Goal: Use online tool/utility: Utilize a website feature to perform a specific function

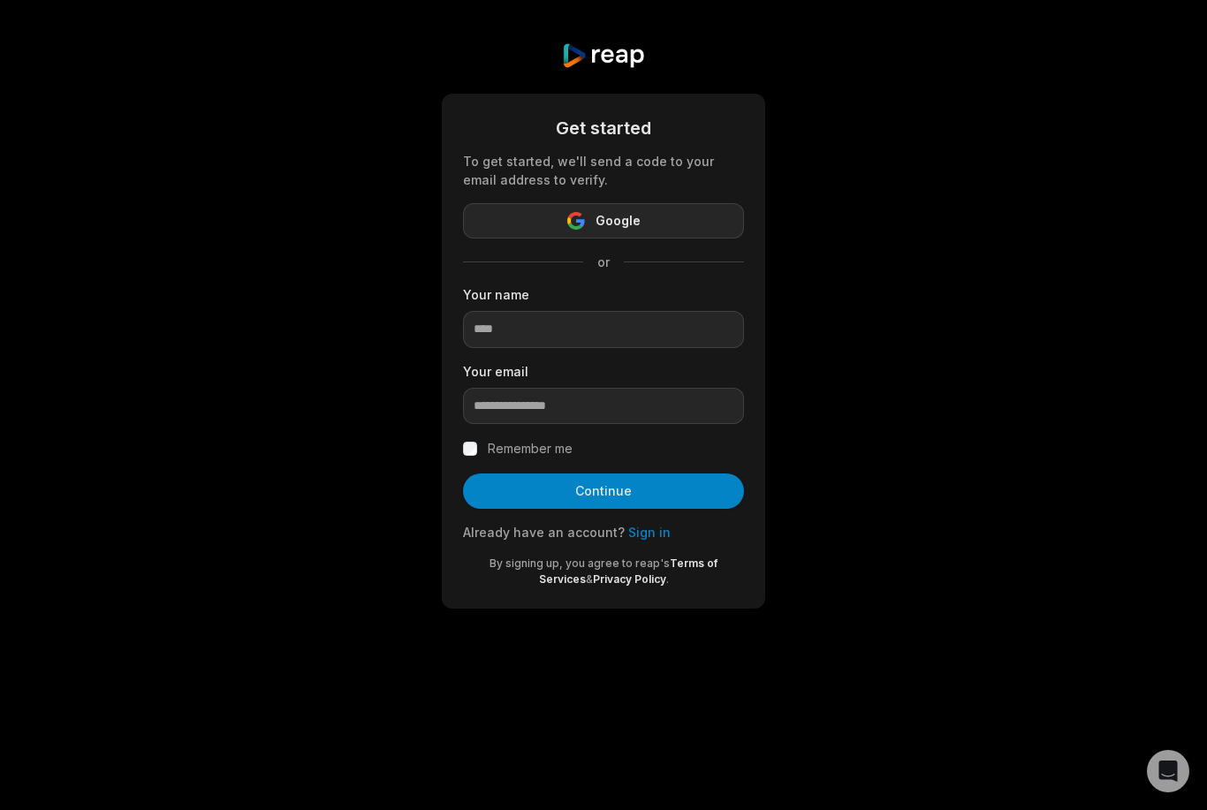
click at [672, 219] on button "Google" at bounding box center [603, 220] width 281 height 35
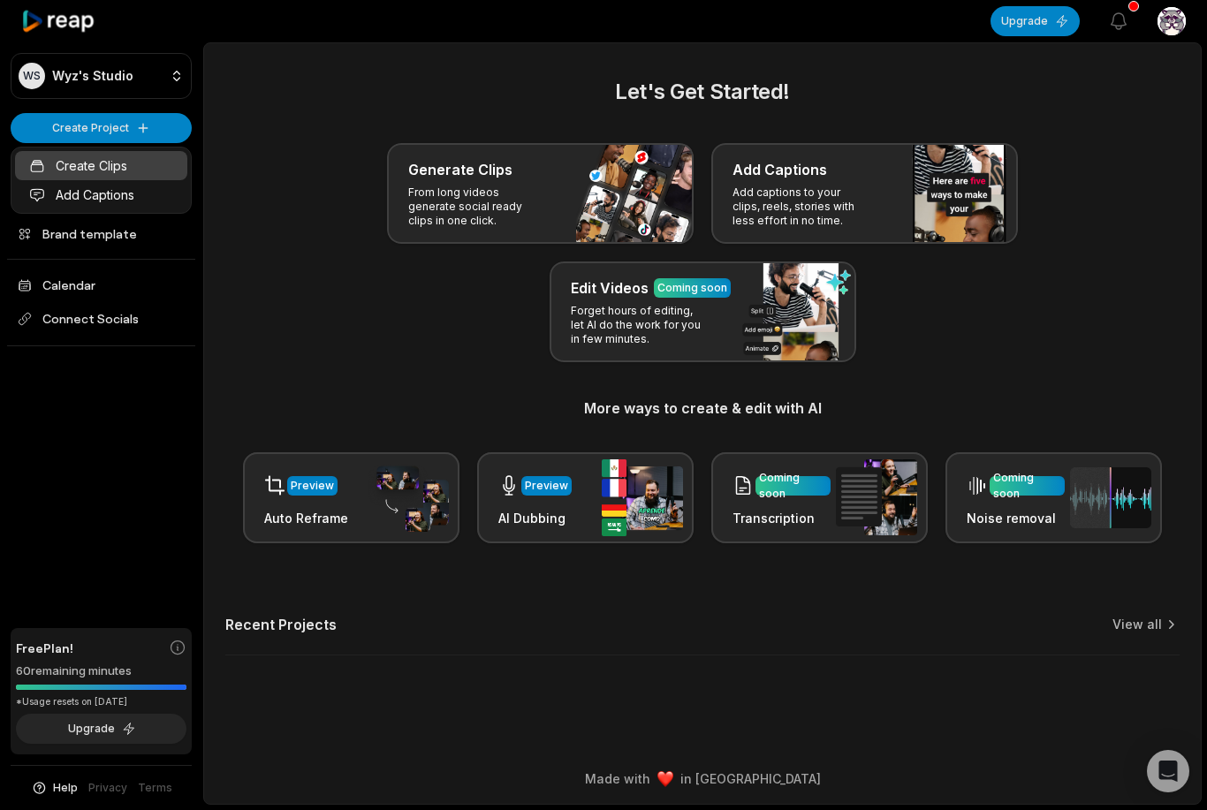
click at [40, 172] on icon at bounding box center [37, 166] width 16 height 16
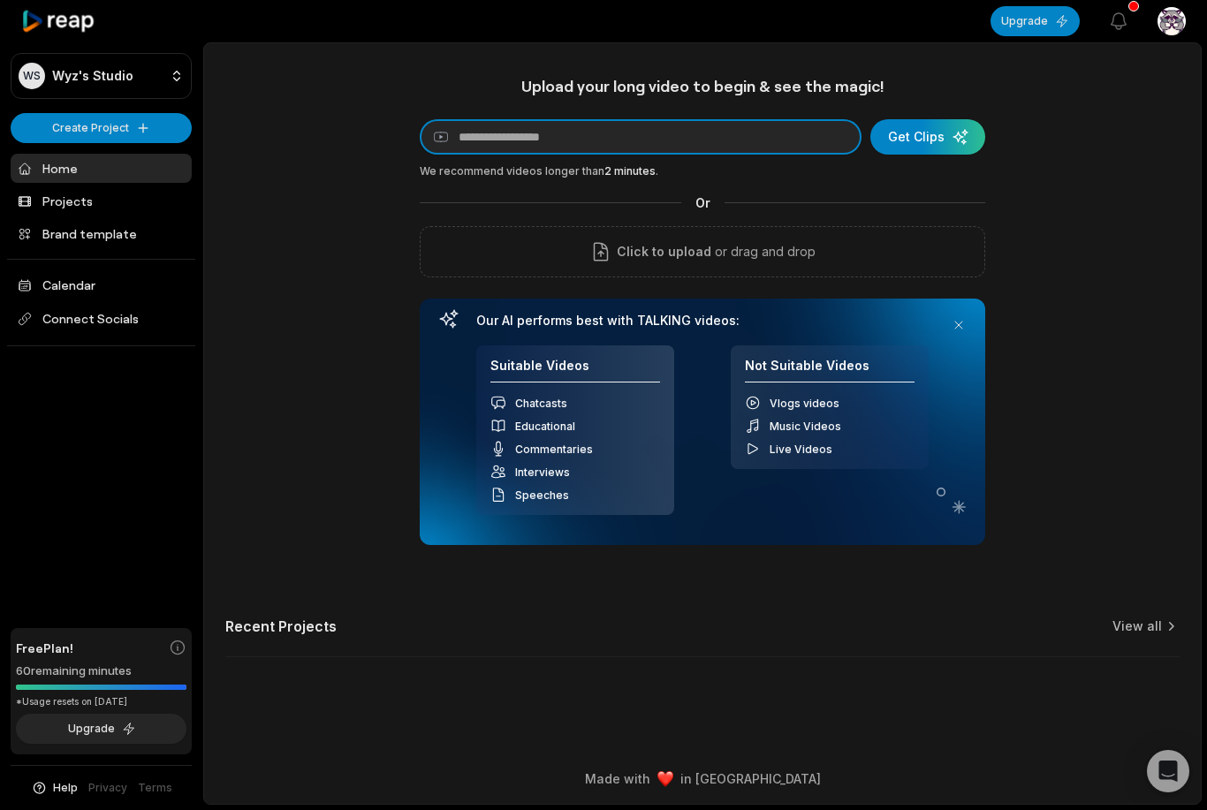
type input "*"
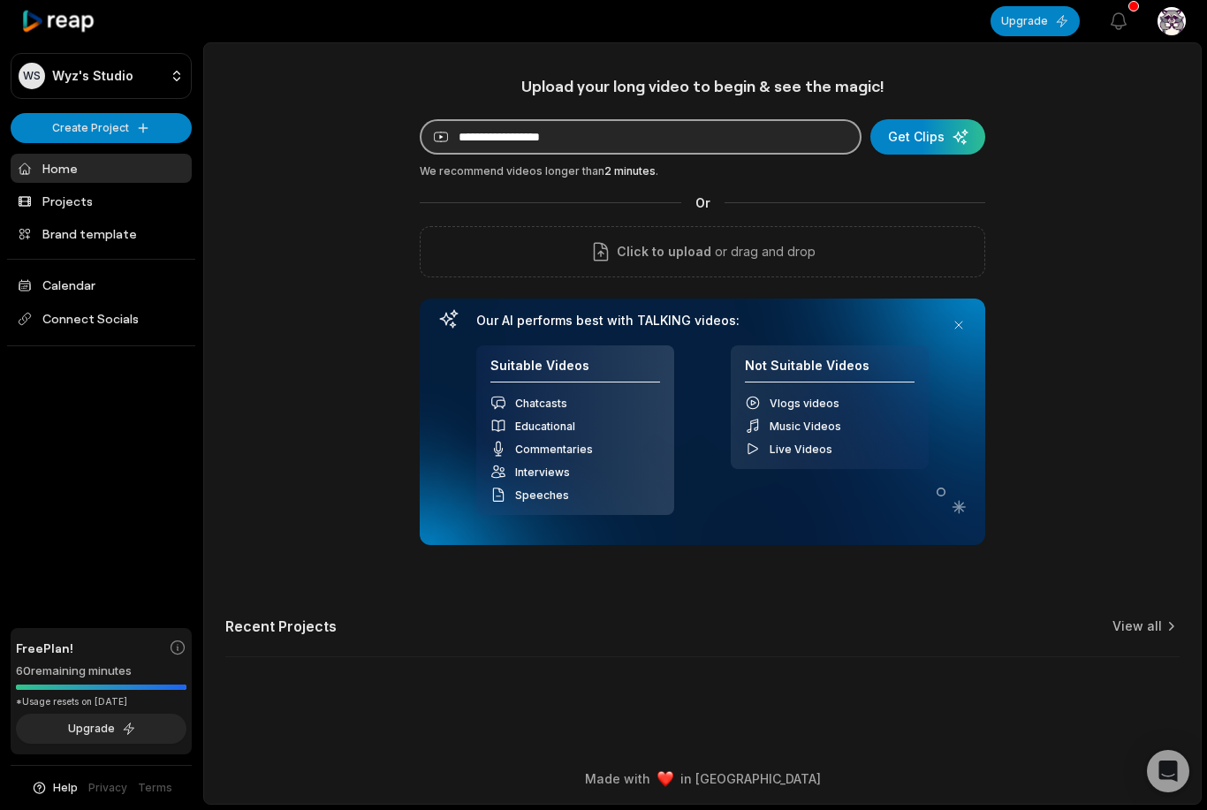
click at [483, 124] on input at bounding box center [641, 136] width 442 height 35
type input "*"
click at [484, 110] on div "Upload your long video to begin & see the magic! YouTube link Get Clips We reco…" at bounding box center [703, 310] width 566 height 469
click at [464, 136] on input at bounding box center [641, 136] width 442 height 35
click at [468, 125] on input at bounding box center [641, 136] width 442 height 35
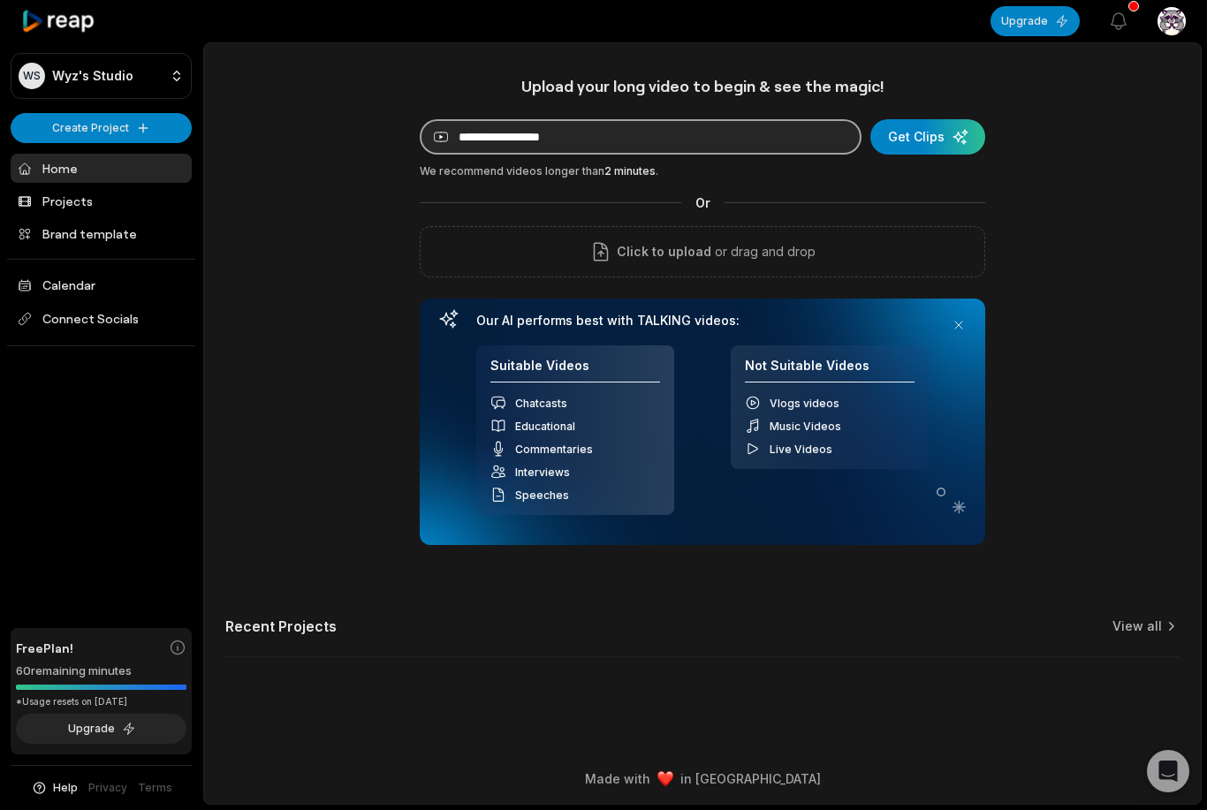
click at [487, 130] on input at bounding box center [641, 136] width 442 height 35
click at [482, 141] on input at bounding box center [641, 136] width 442 height 35
click at [545, 133] on input at bounding box center [641, 136] width 442 height 35
paste input "**********"
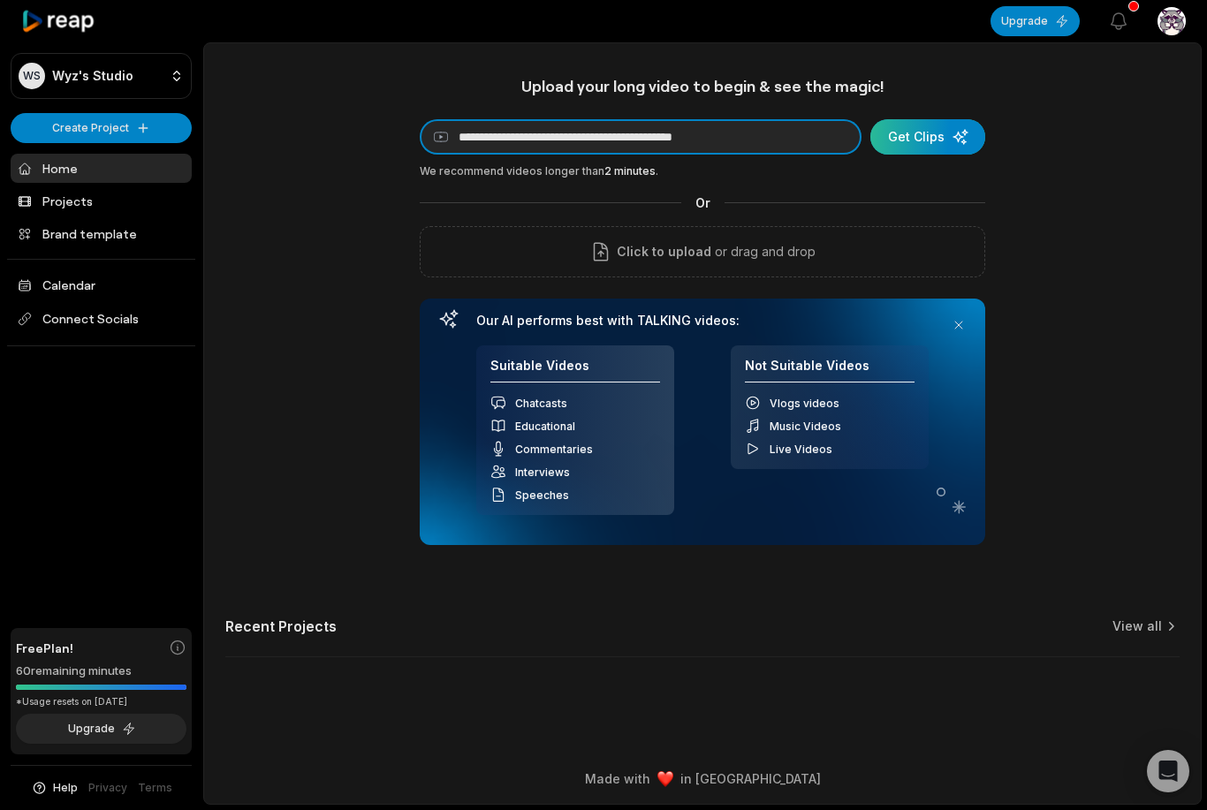
type input "**********"
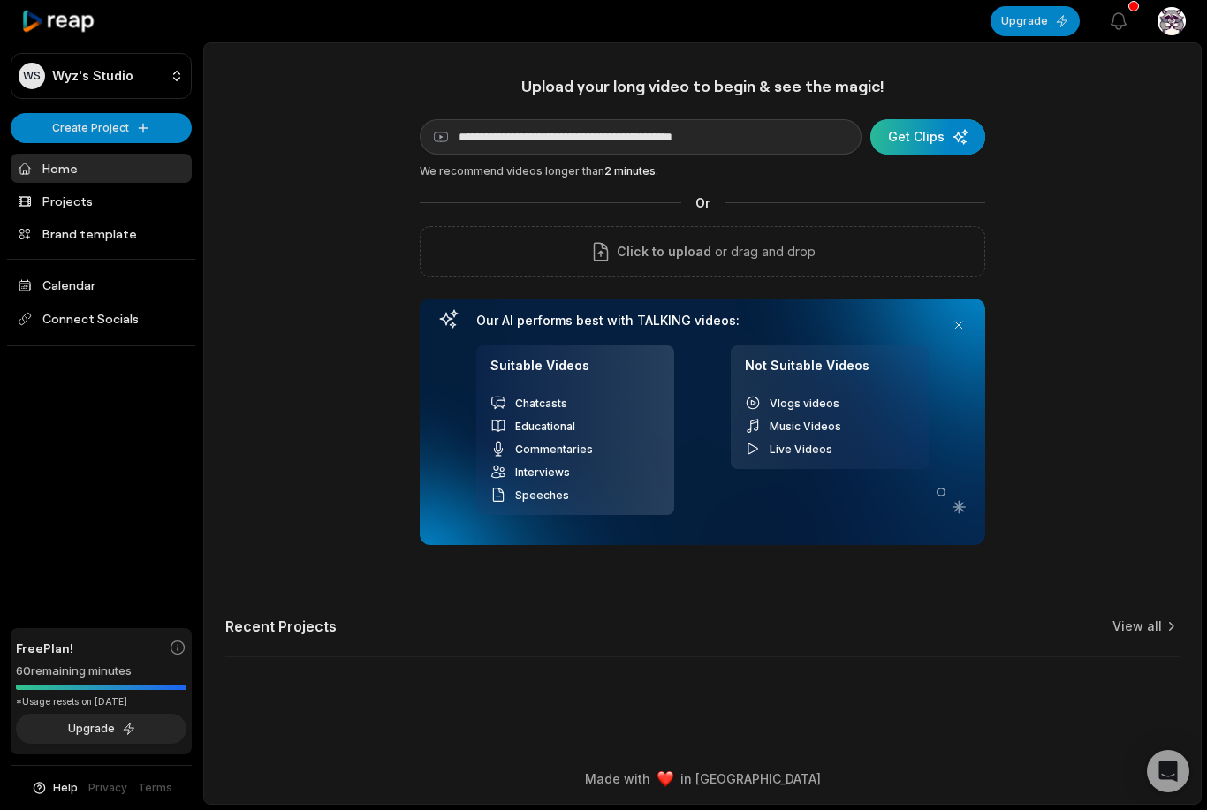
click at [975, 134] on div "submit" at bounding box center [927, 136] width 115 height 35
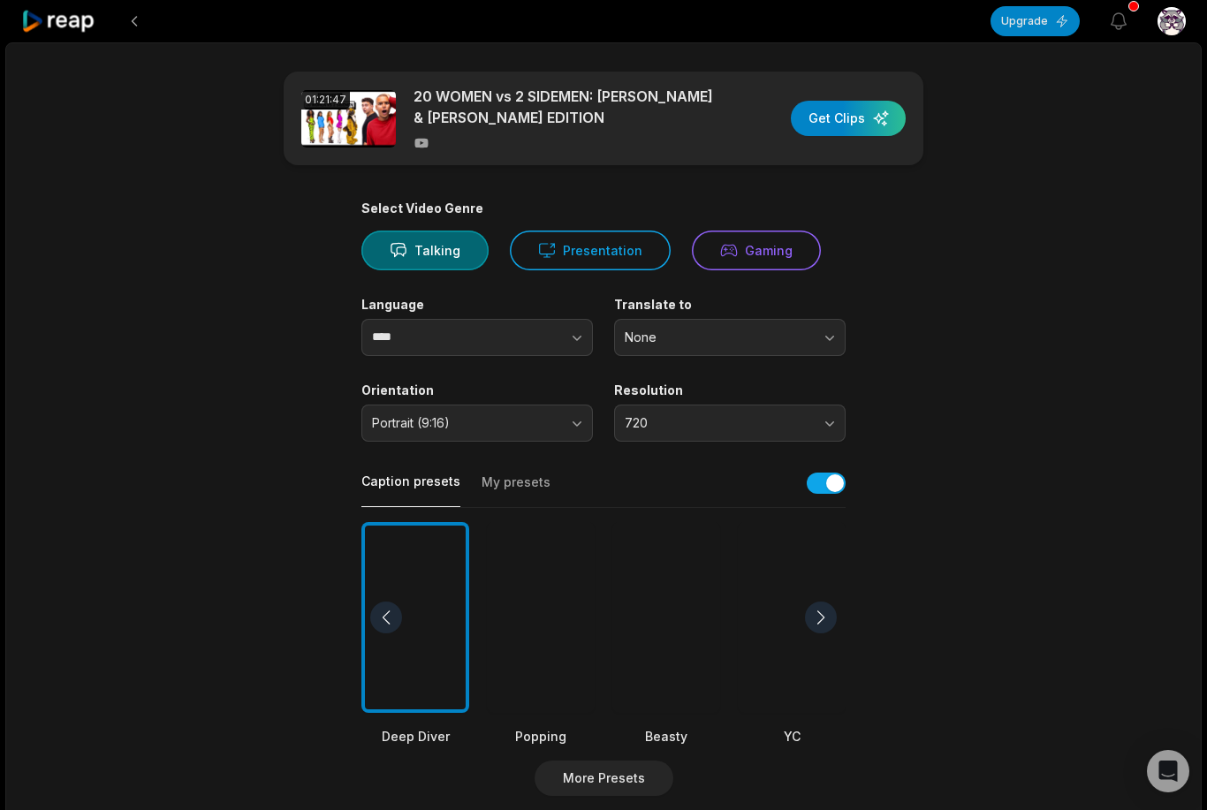
click at [769, 435] on button "720" at bounding box center [730, 423] width 232 height 37
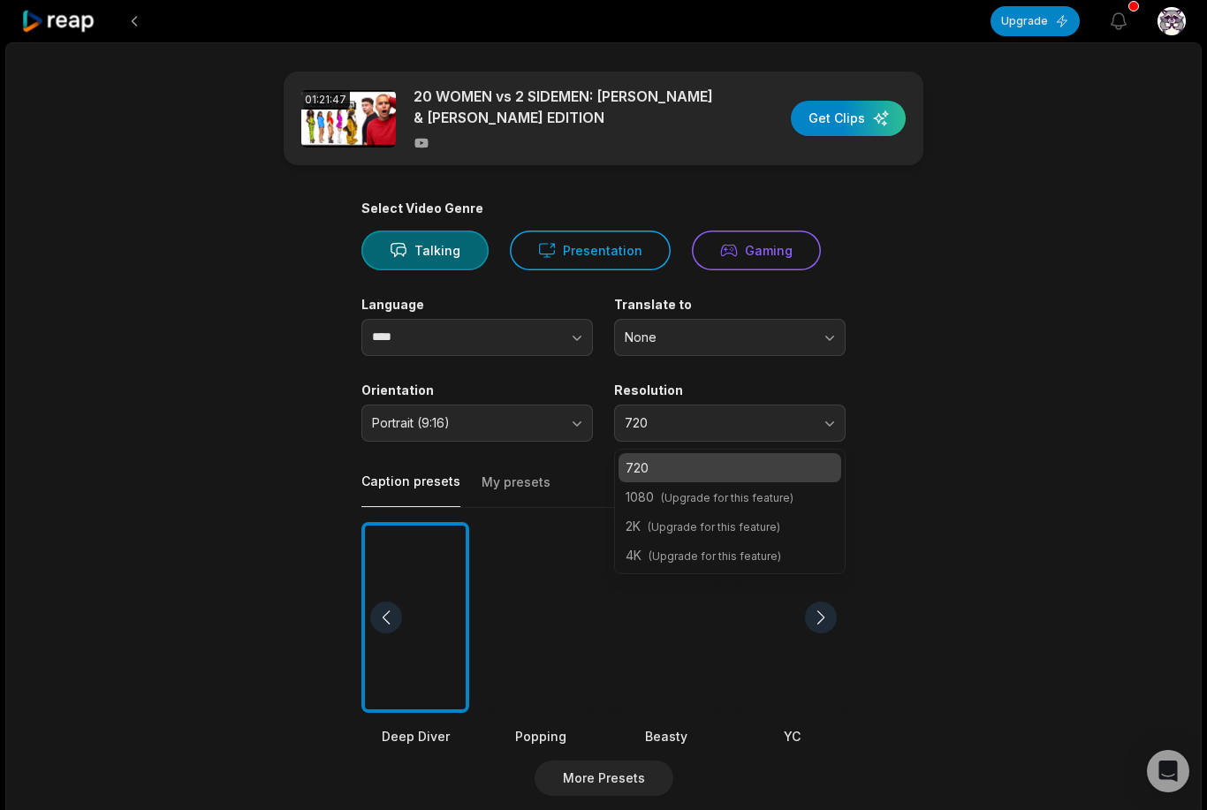
click at [788, 497] on span "(Upgrade for this feature)" at bounding box center [727, 497] width 133 height 13
click at [740, 502] on p "1080 (Upgrade for this feature)" at bounding box center [730, 497] width 209 height 19
click at [743, 497] on span "(Upgrade for this feature)" at bounding box center [727, 497] width 133 height 13
click at [792, 497] on p "1080 (Upgrade for this feature)" at bounding box center [730, 497] width 209 height 19
click at [792, 473] on p "720" at bounding box center [730, 468] width 209 height 19
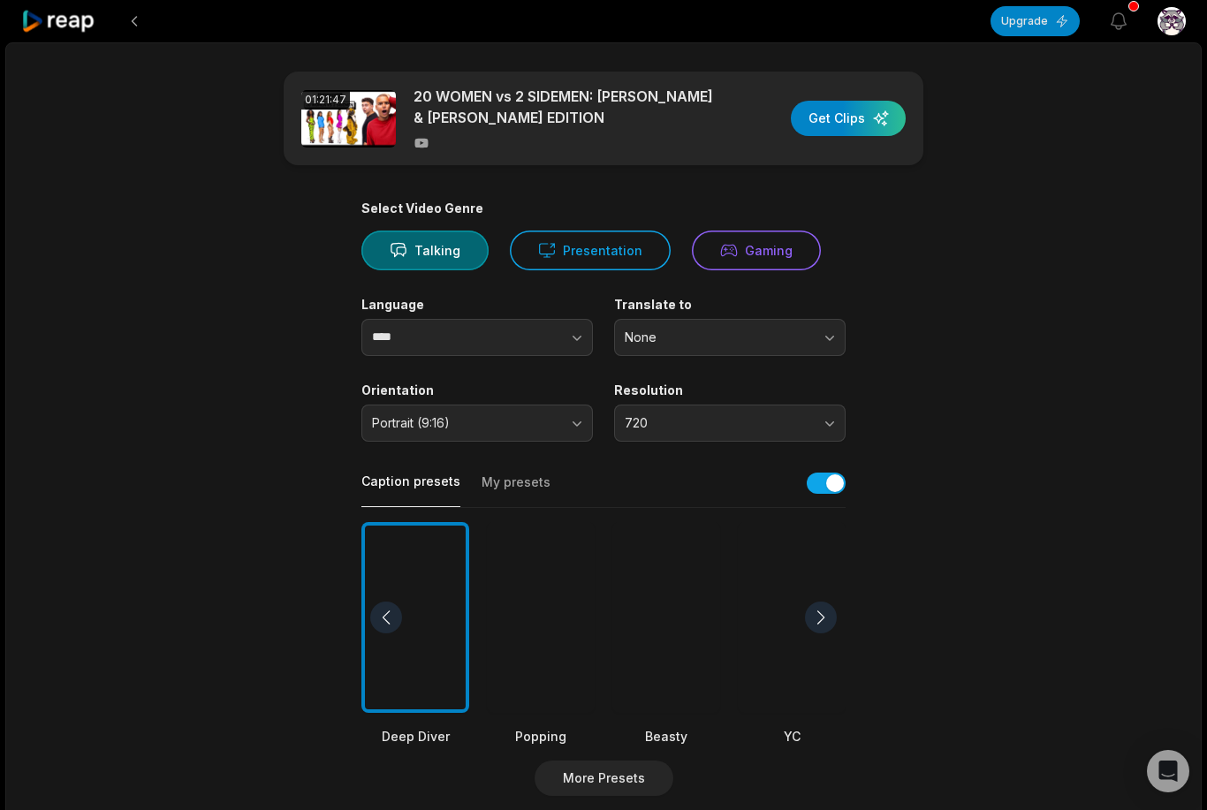
click at [815, 348] on button "None" at bounding box center [730, 337] width 232 height 37
click at [674, 388] on p "None" at bounding box center [730, 382] width 209 height 19
click at [575, 338] on icon "button" at bounding box center [577, 338] width 9 height 5
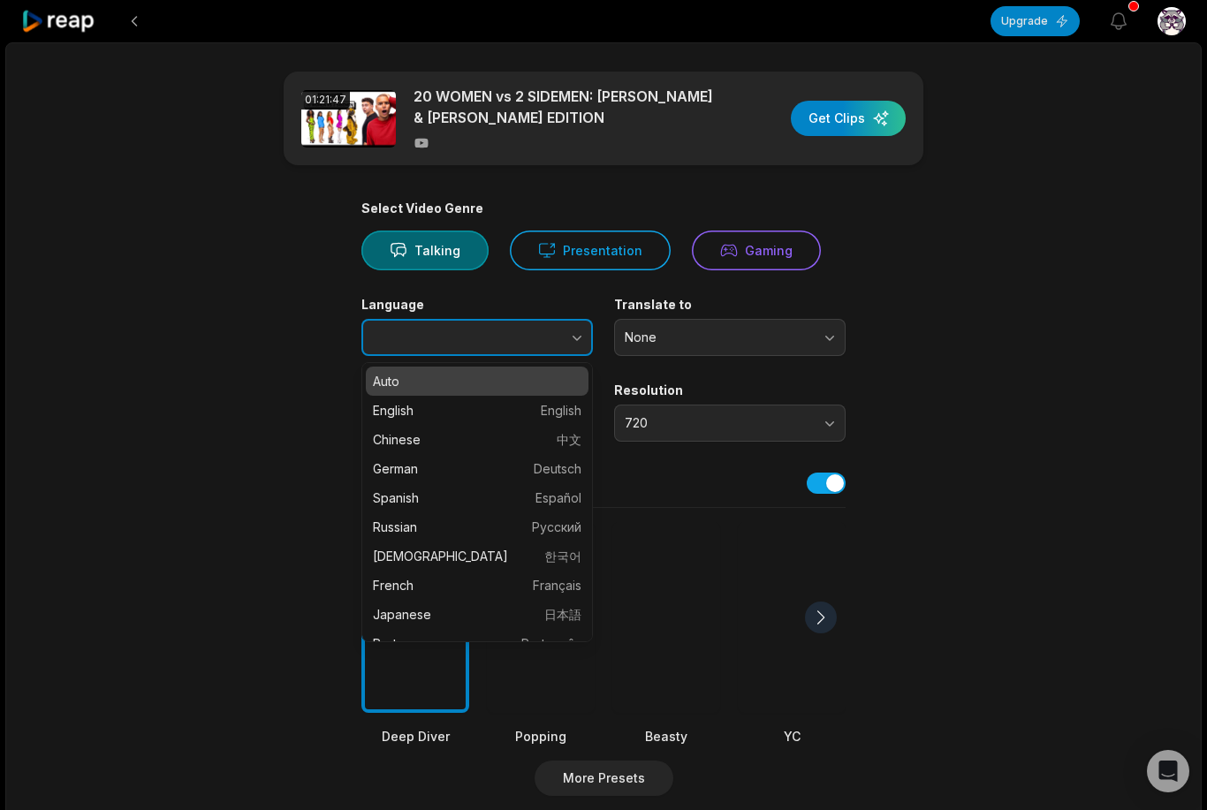
type input "*******"
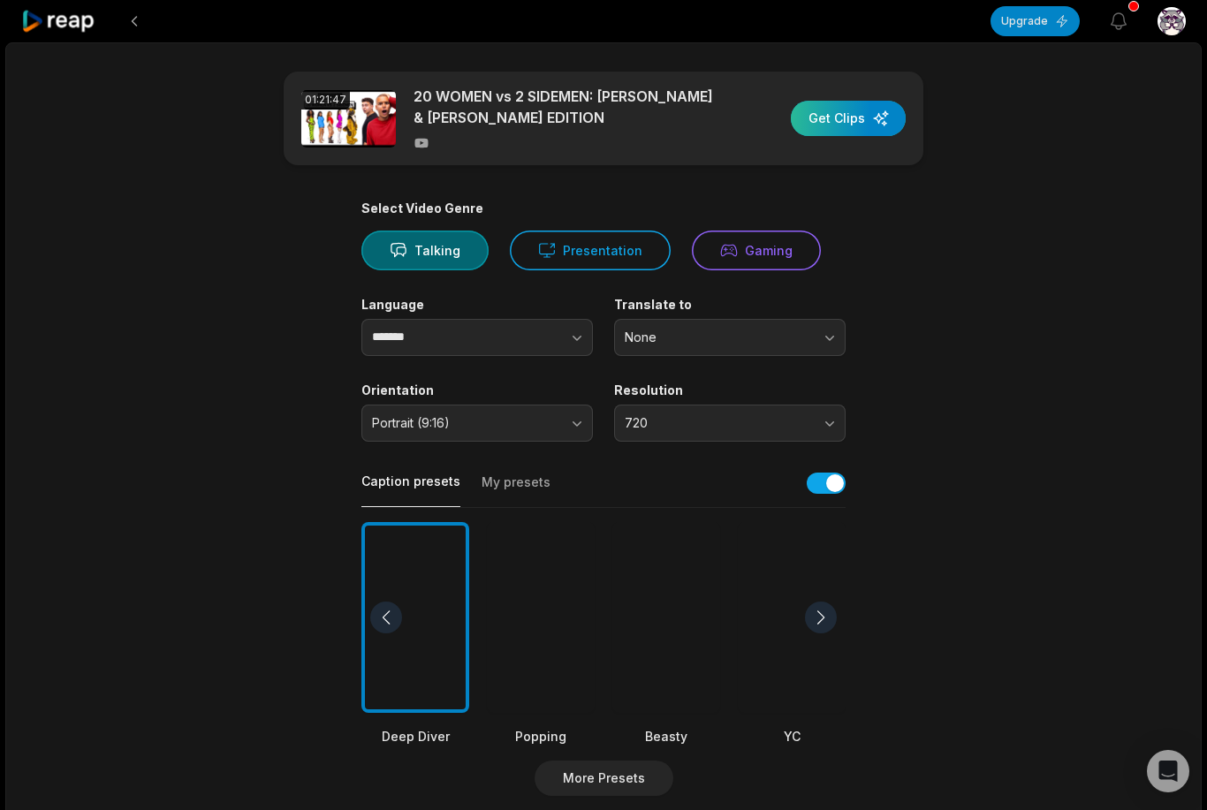
click at [863, 117] on div "button" at bounding box center [848, 118] width 115 height 35
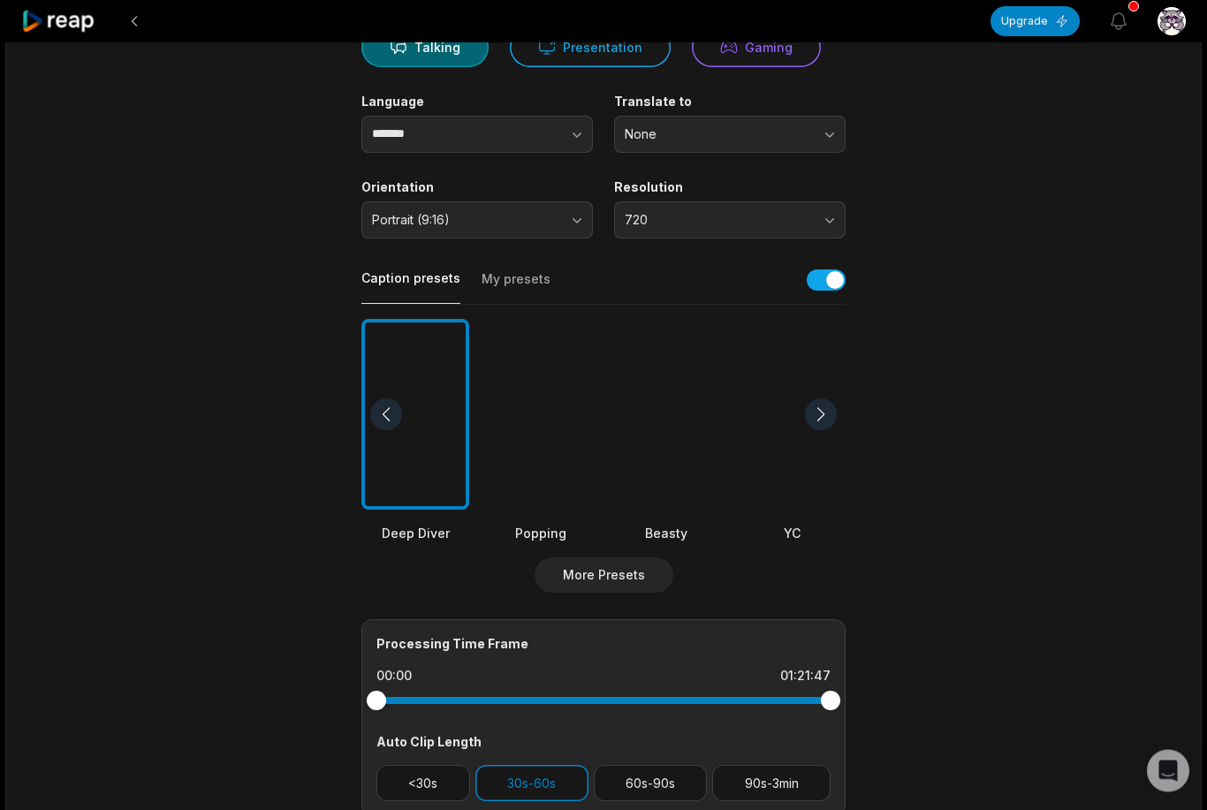
scroll to position [219, 0]
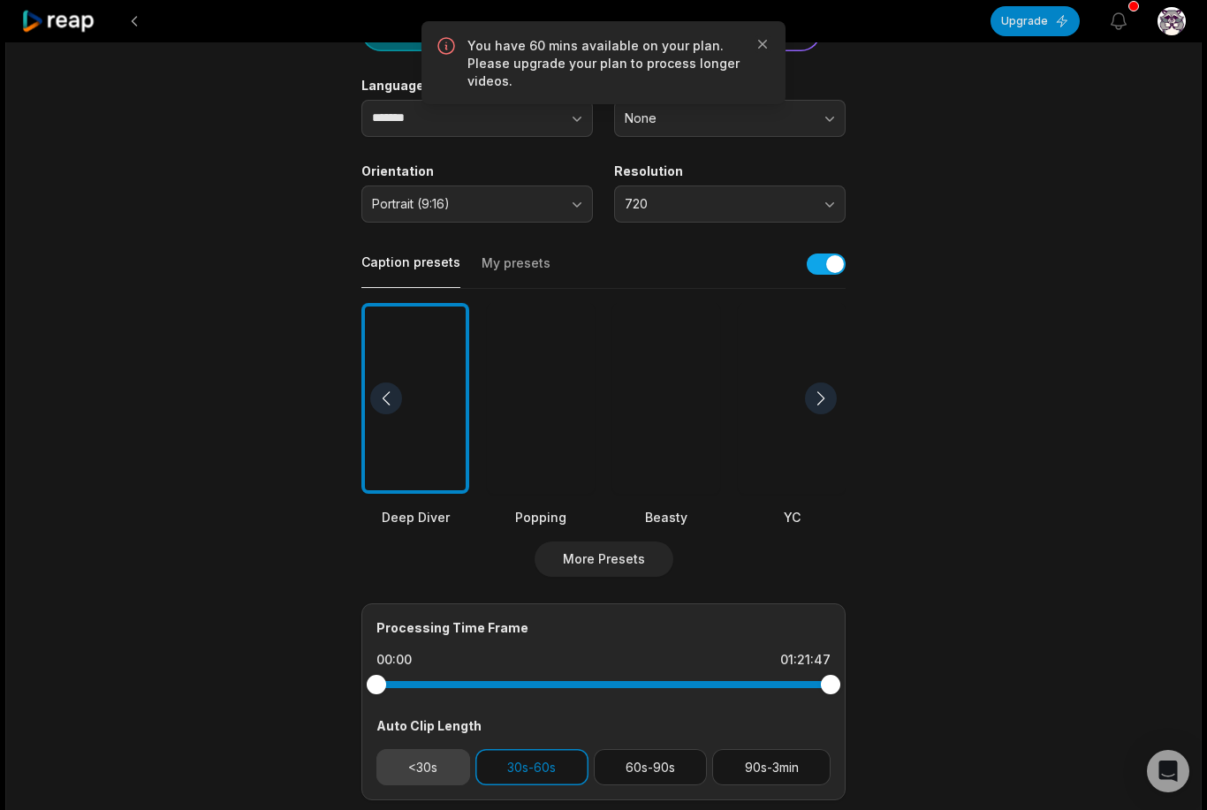
click at [416, 780] on button "<30s" at bounding box center [423, 767] width 94 height 36
click at [546, 423] on div at bounding box center [541, 399] width 108 height 192
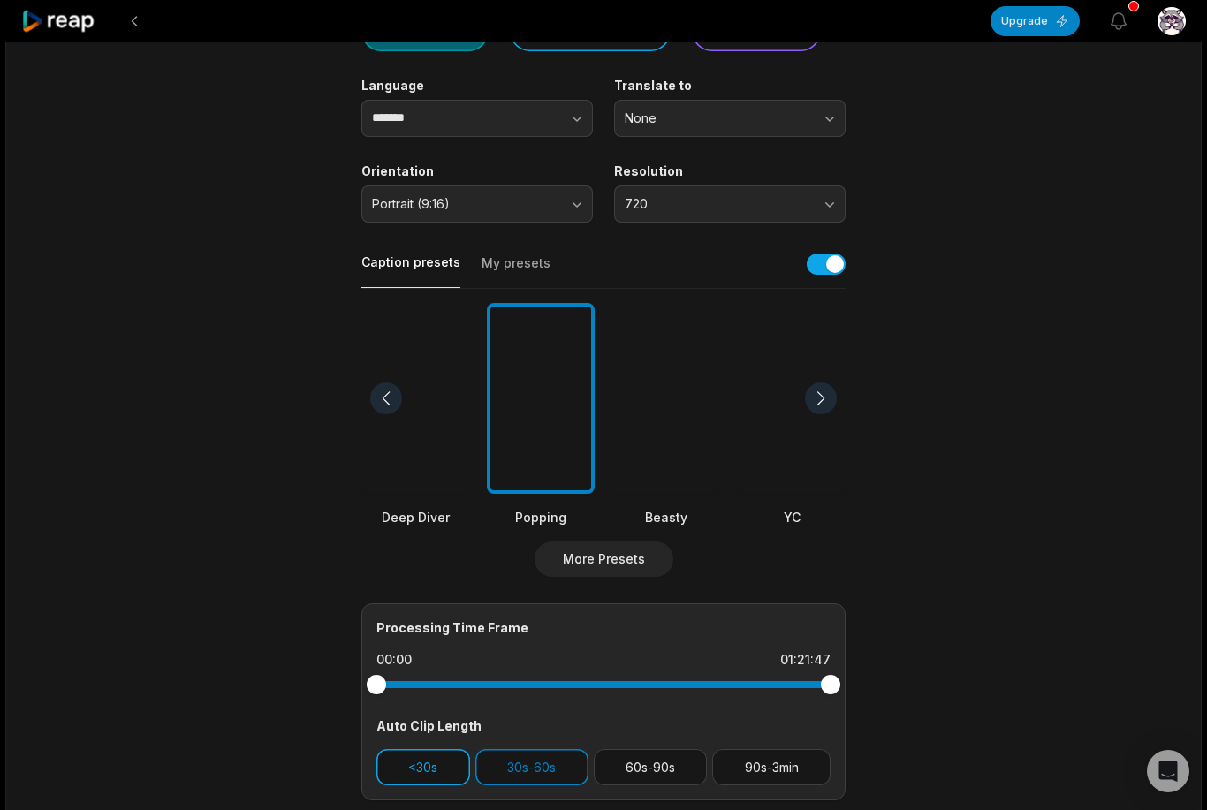
click at [430, 775] on button "<30s" at bounding box center [423, 767] width 94 height 36
click at [586, 777] on button "30s-60s" at bounding box center [531, 767] width 113 height 36
click at [592, 783] on div "<30s 30s-60s 60s-90s 90s-3min" at bounding box center [603, 767] width 454 height 36
click at [639, 776] on button "60s-90s" at bounding box center [651, 767] width 114 height 36
click at [545, 771] on button "30s-60s" at bounding box center [531, 767] width 113 height 36
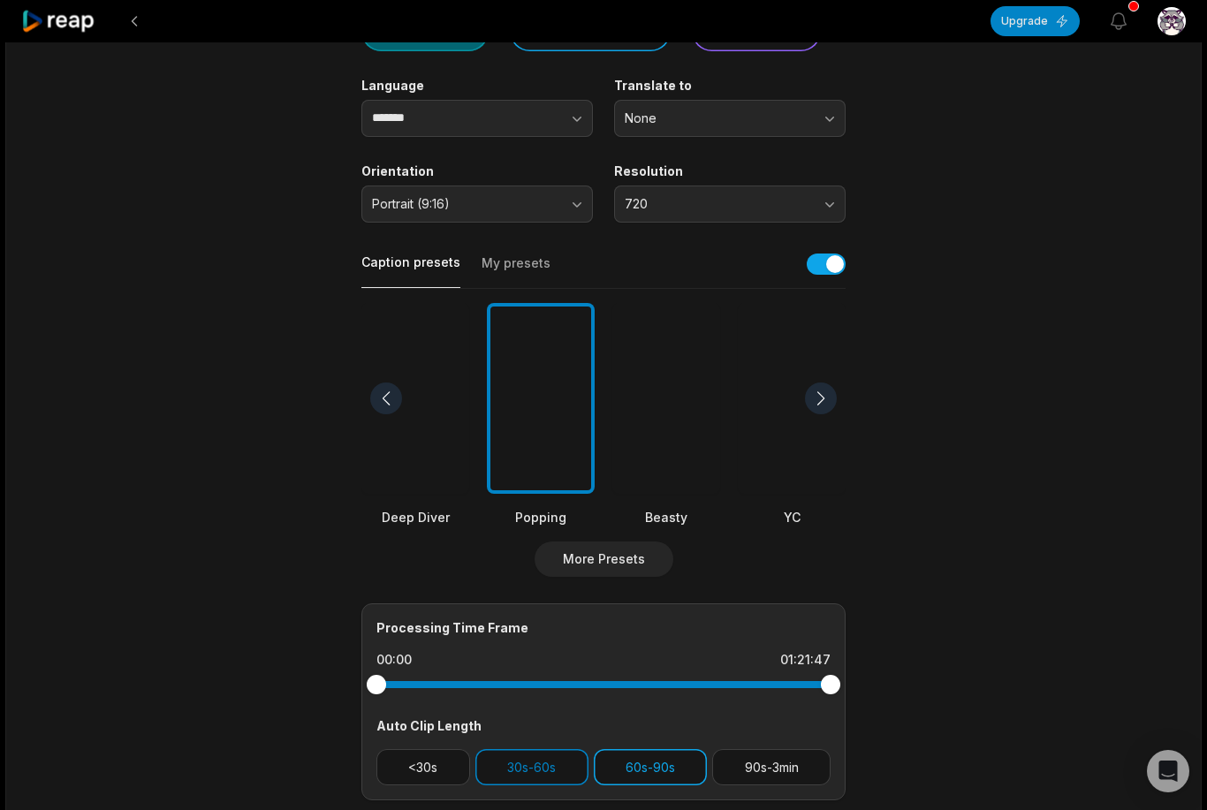
click at [626, 779] on button "60s-90s" at bounding box center [651, 767] width 114 height 36
click at [669, 371] on div at bounding box center [666, 399] width 108 height 192
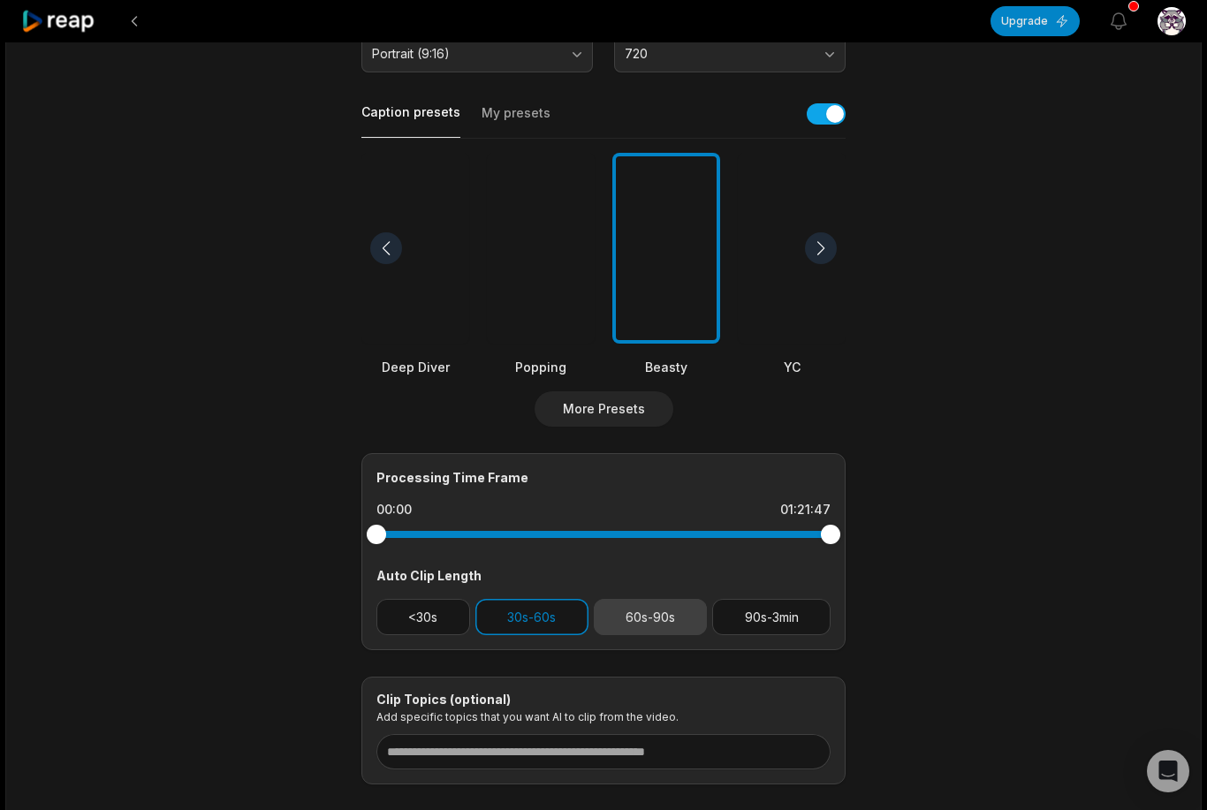
scroll to position [368, 0]
click at [529, 126] on button "My presets" at bounding box center [516, 123] width 69 height 34
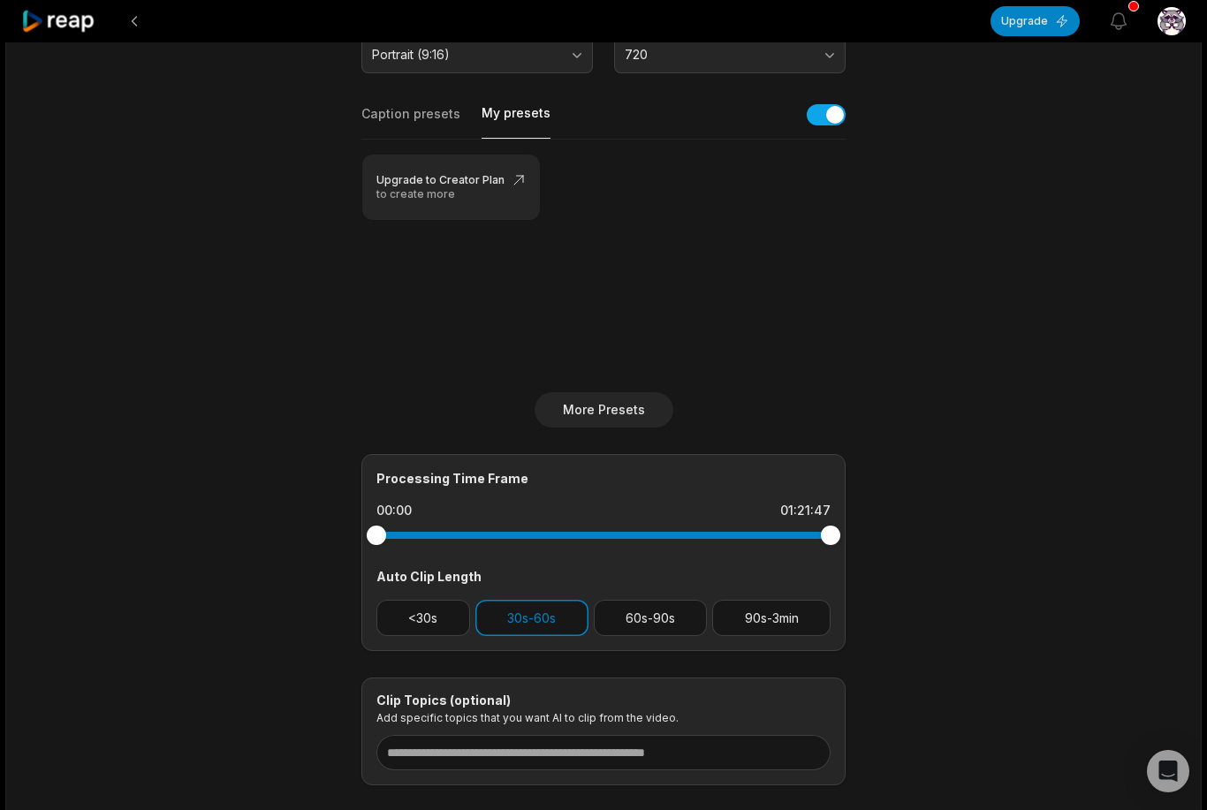
click at [427, 122] on button "Caption presets" at bounding box center [410, 122] width 99 height 34
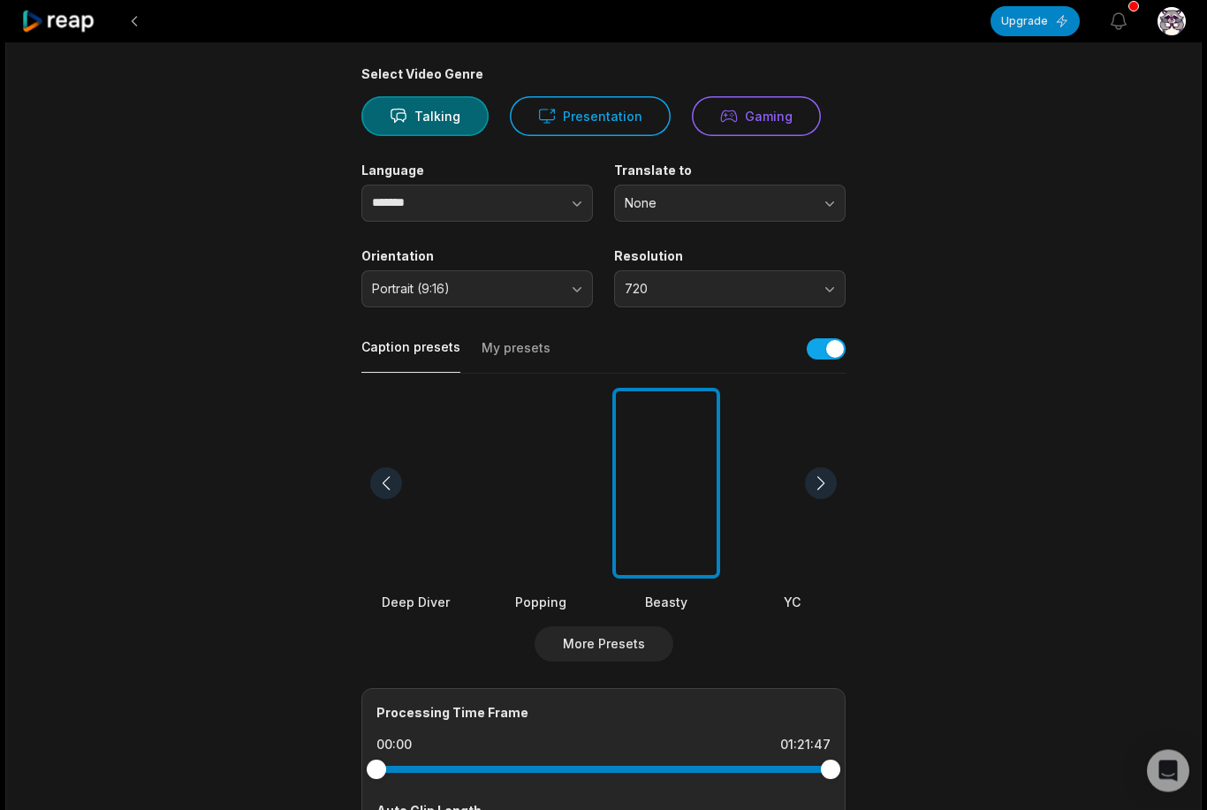
scroll to position [0, 0]
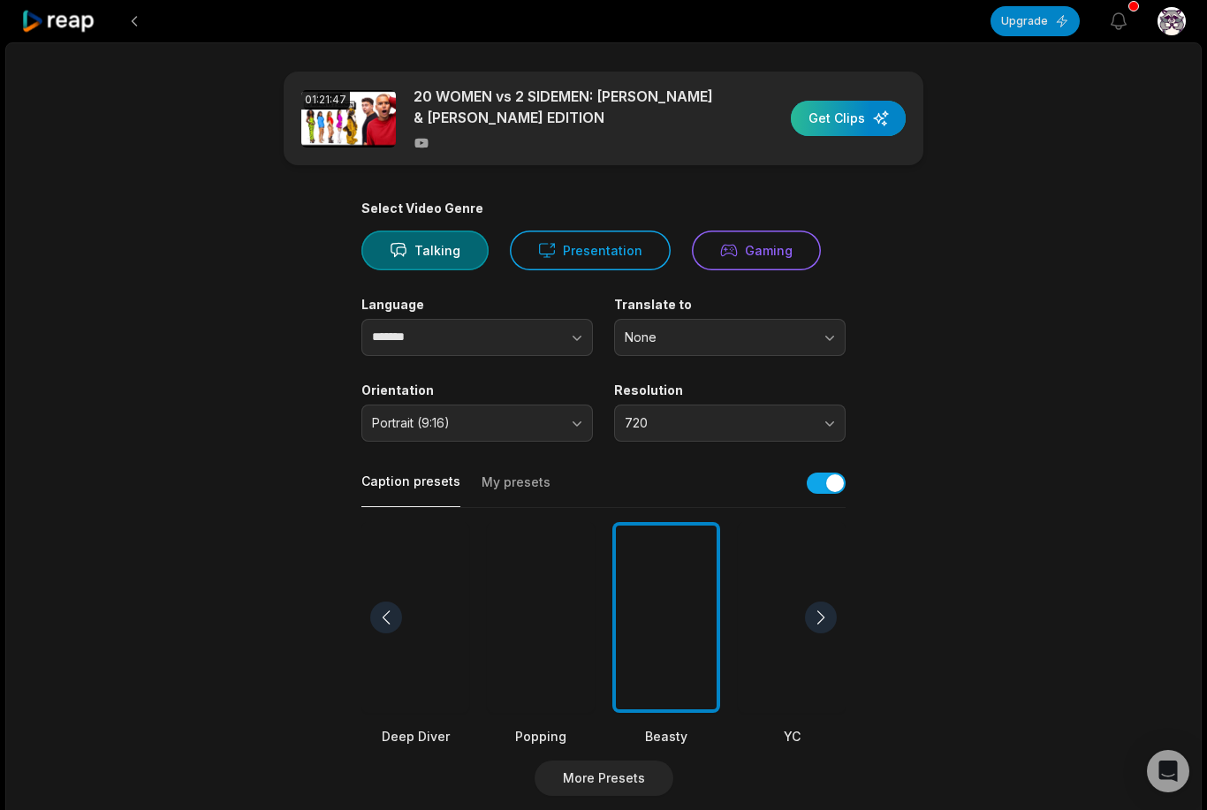
click at [866, 125] on div "button" at bounding box center [848, 118] width 115 height 35
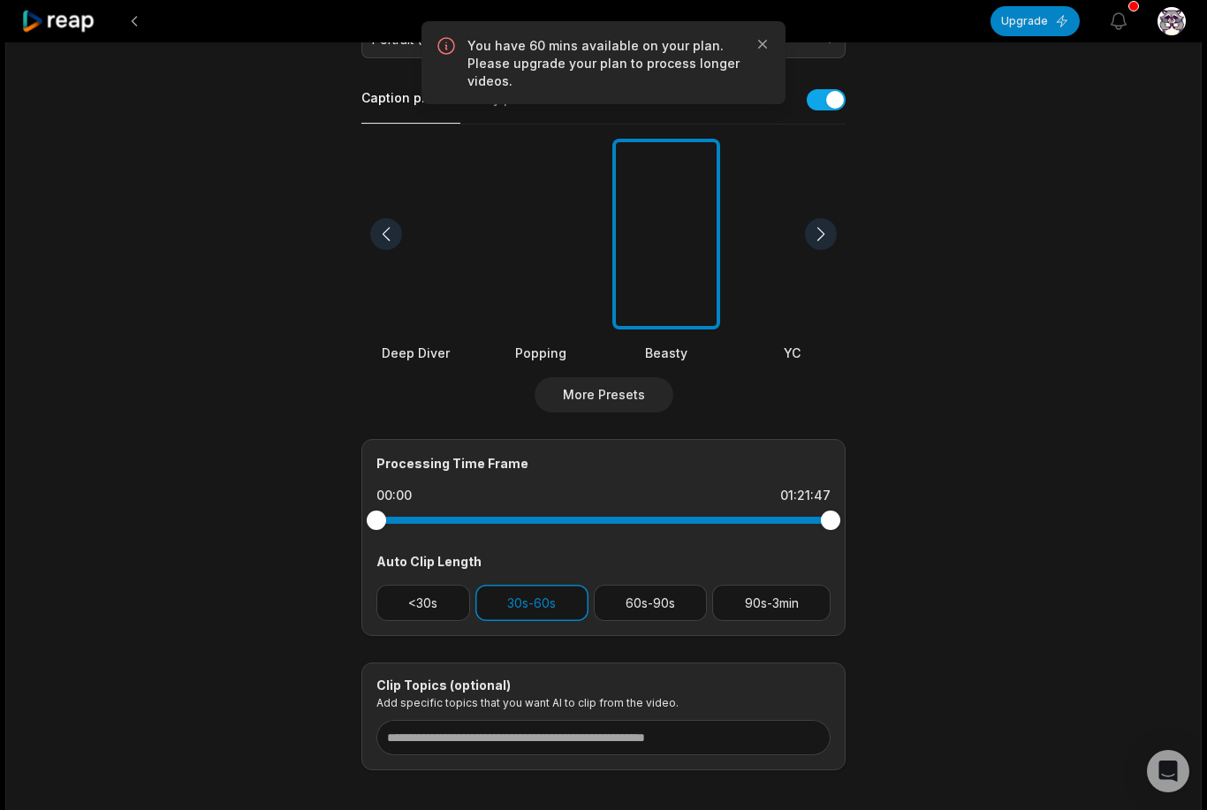
scroll to position [413, 0]
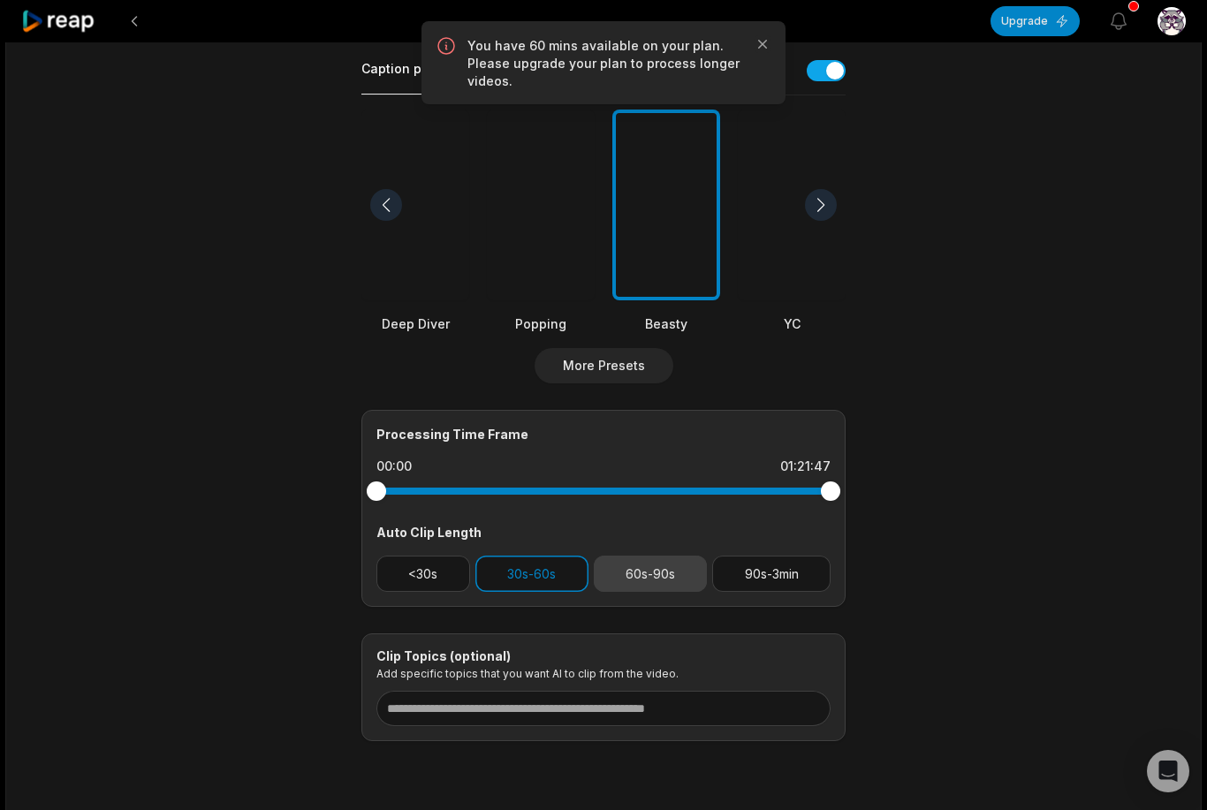
click at [678, 577] on button "60s-90s" at bounding box center [651, 574] width 114 height 36
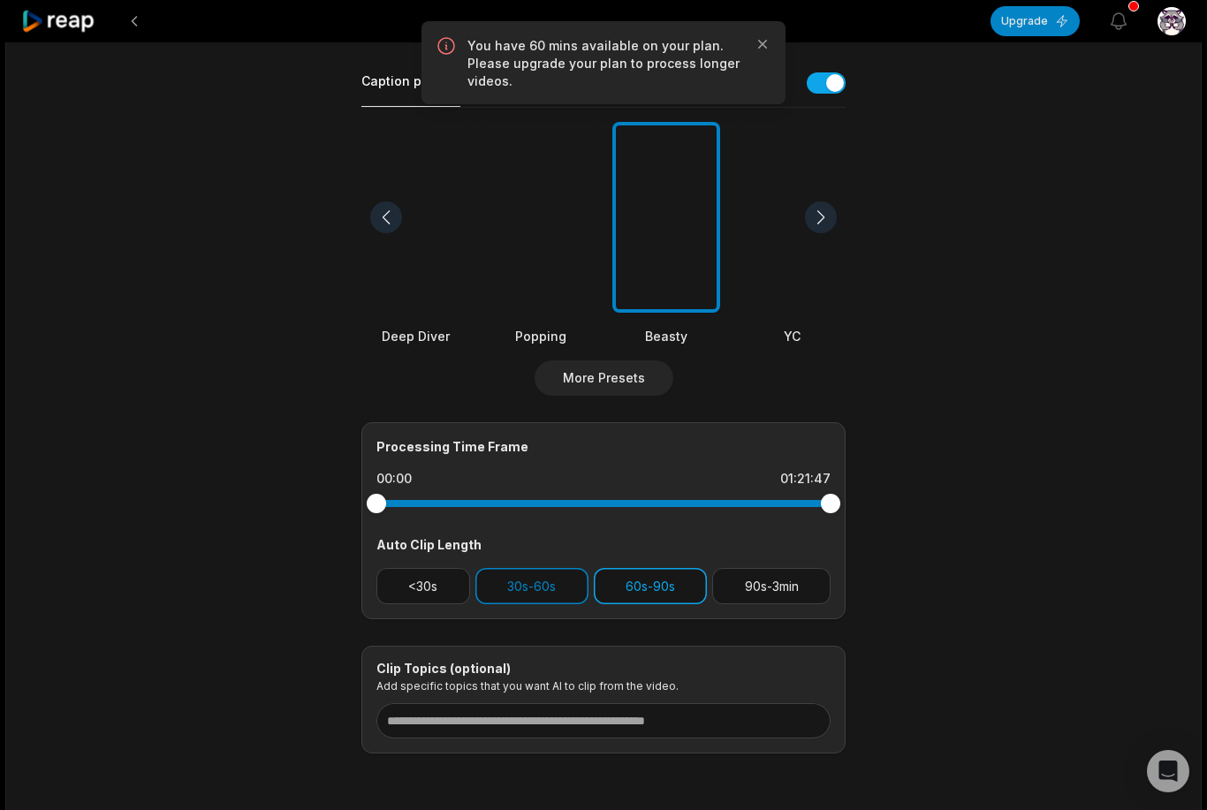
scroll to position [346, 0]
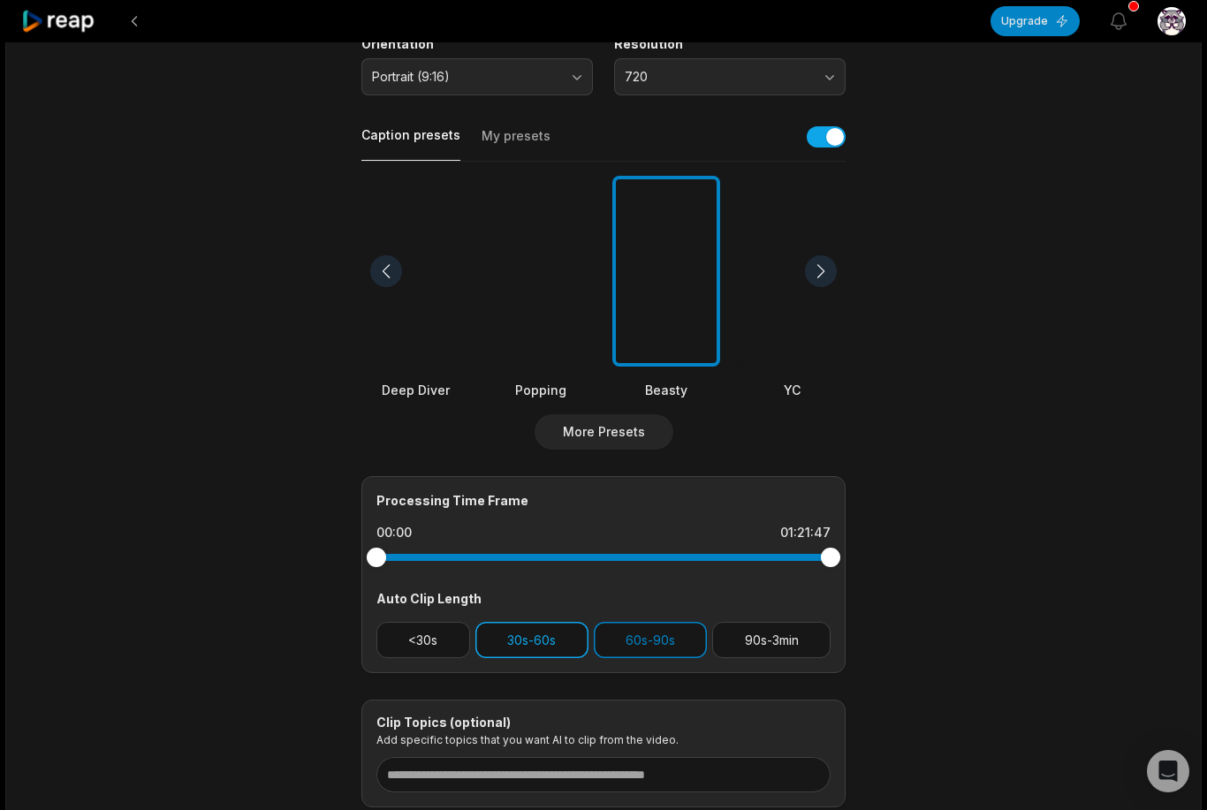
click at [531, 646] on button "30s-60s" at bounding box center [531, 640] width 113 height 36
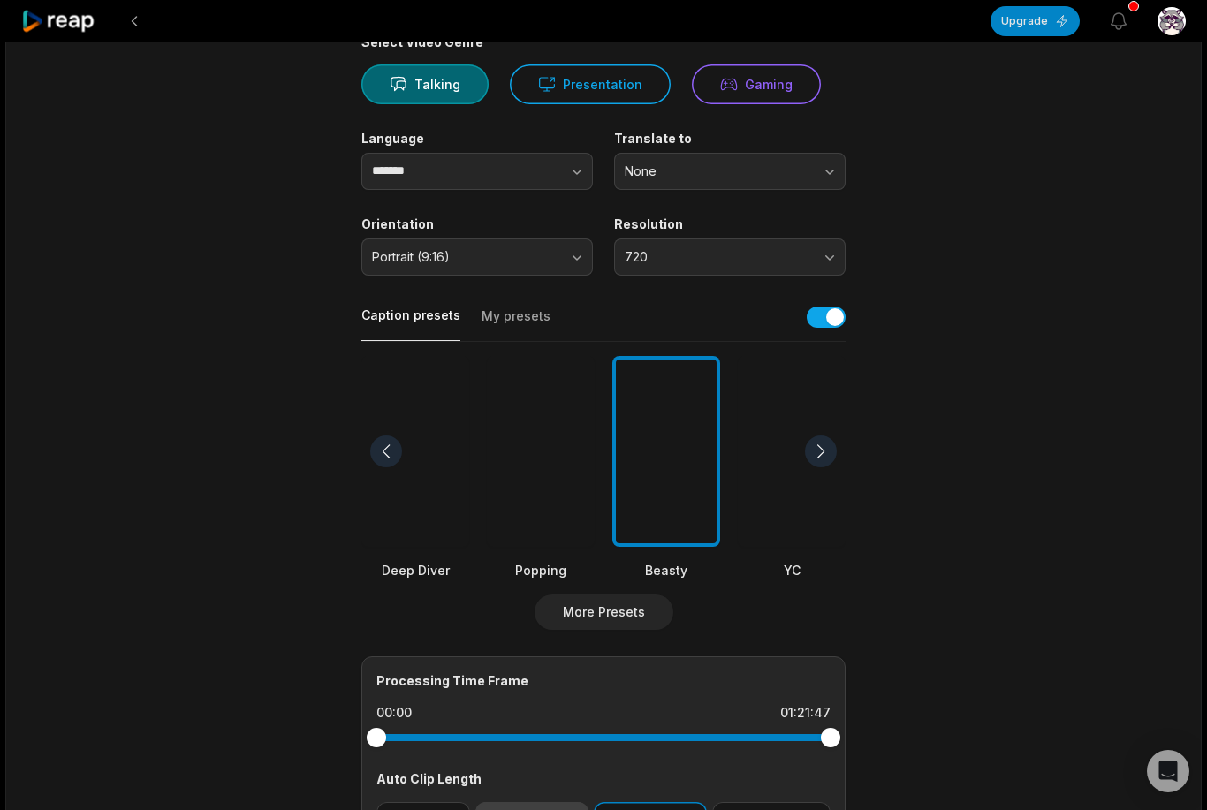
scroll to position [0, 0]
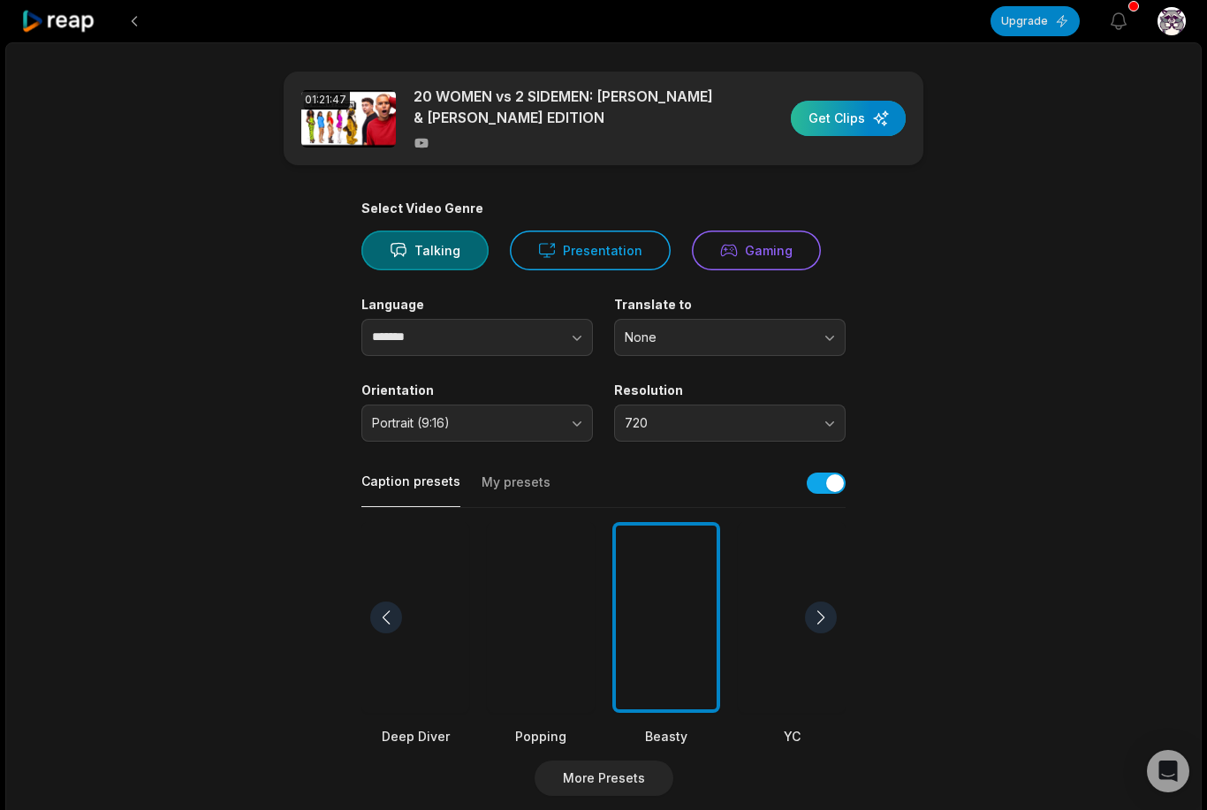
click at [848, 128] on div "button" at bounding box center [848, 118] width 115 height 35
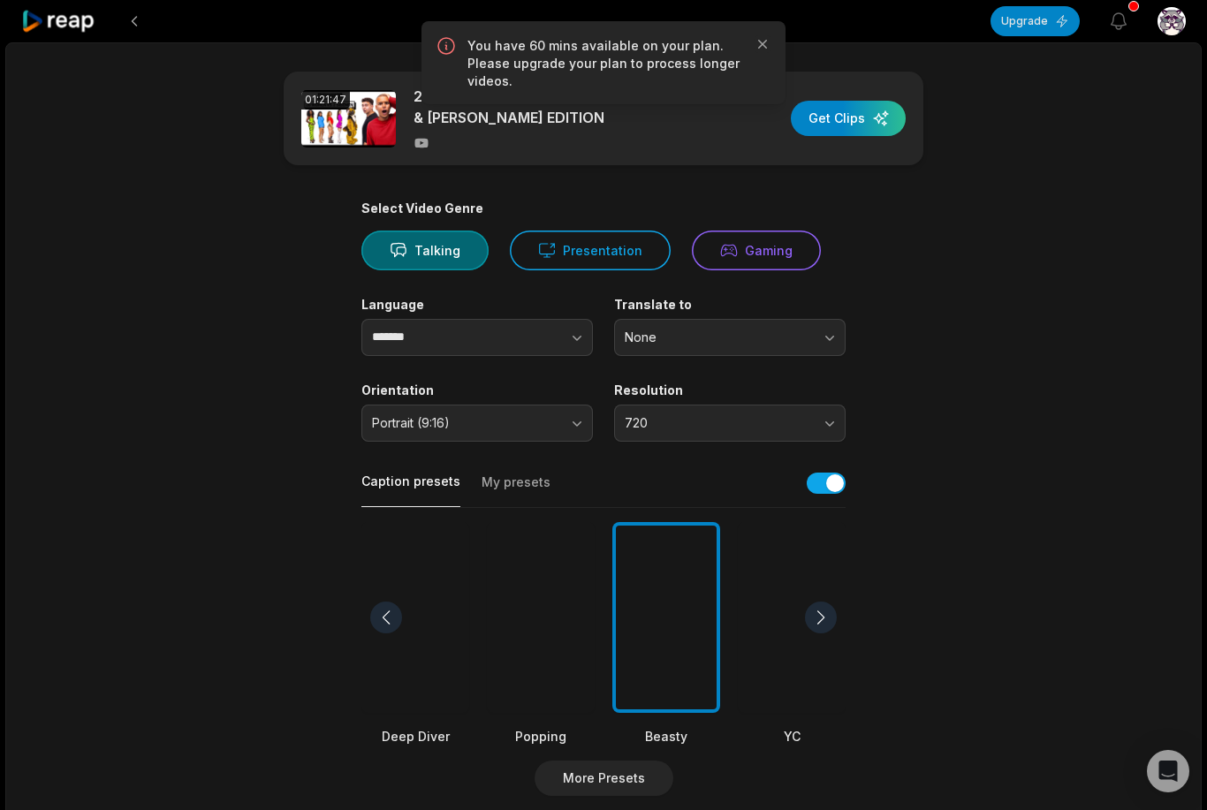
click at [751, 84] on div "You have 60 mins available on your plan. Please upgrade your plan to process lo…" at bounding box center [604, 62] width 336 height 55
click at [1044, 22] on button "Upgrade" at bounding box center [1035, 21] width 89 height 30
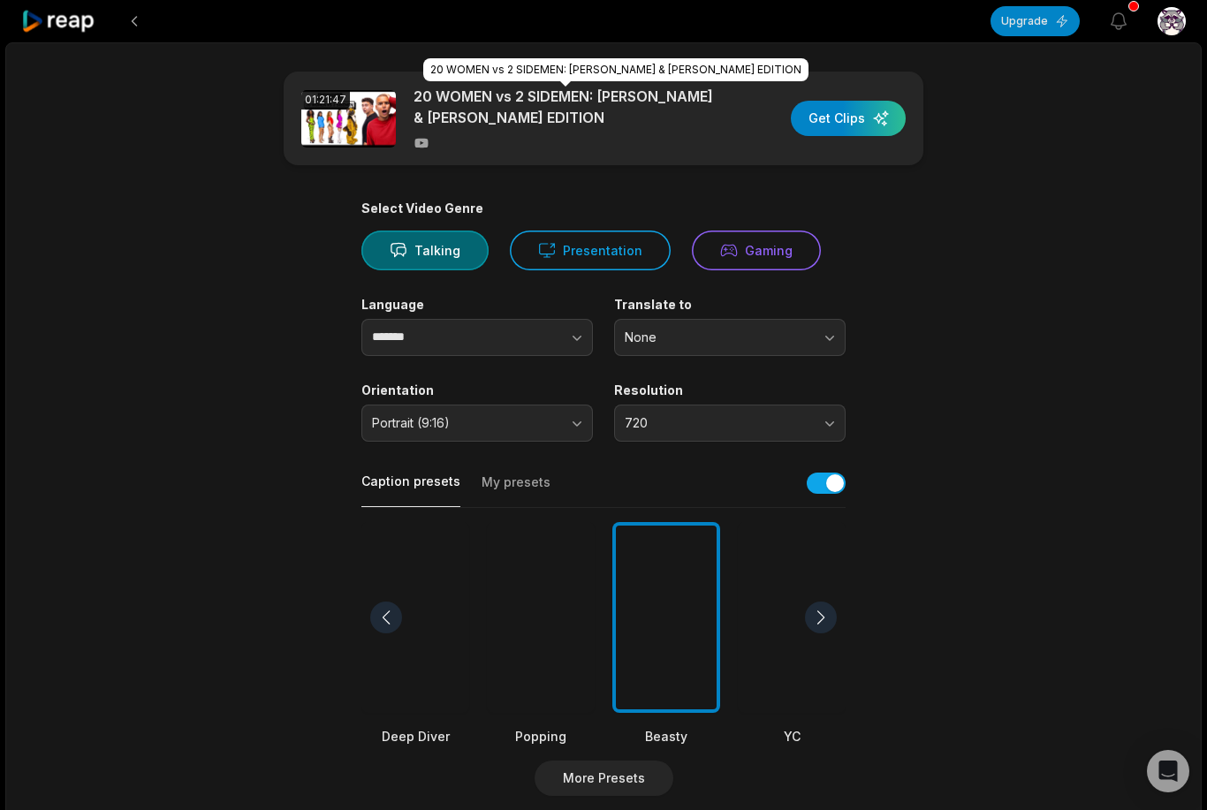
click at [679, 111] on p "20 WOMEN vs 2 SIDEMEN: MARLON & LACY EDITION" at bounding box center [566, 107] width 305 height 42
click at [679, 110] on p "20 WOMEN vs 2 SIDEMEN: MARLON & LACY EDITION" at bounding box center [566, 107] width 305 height 42
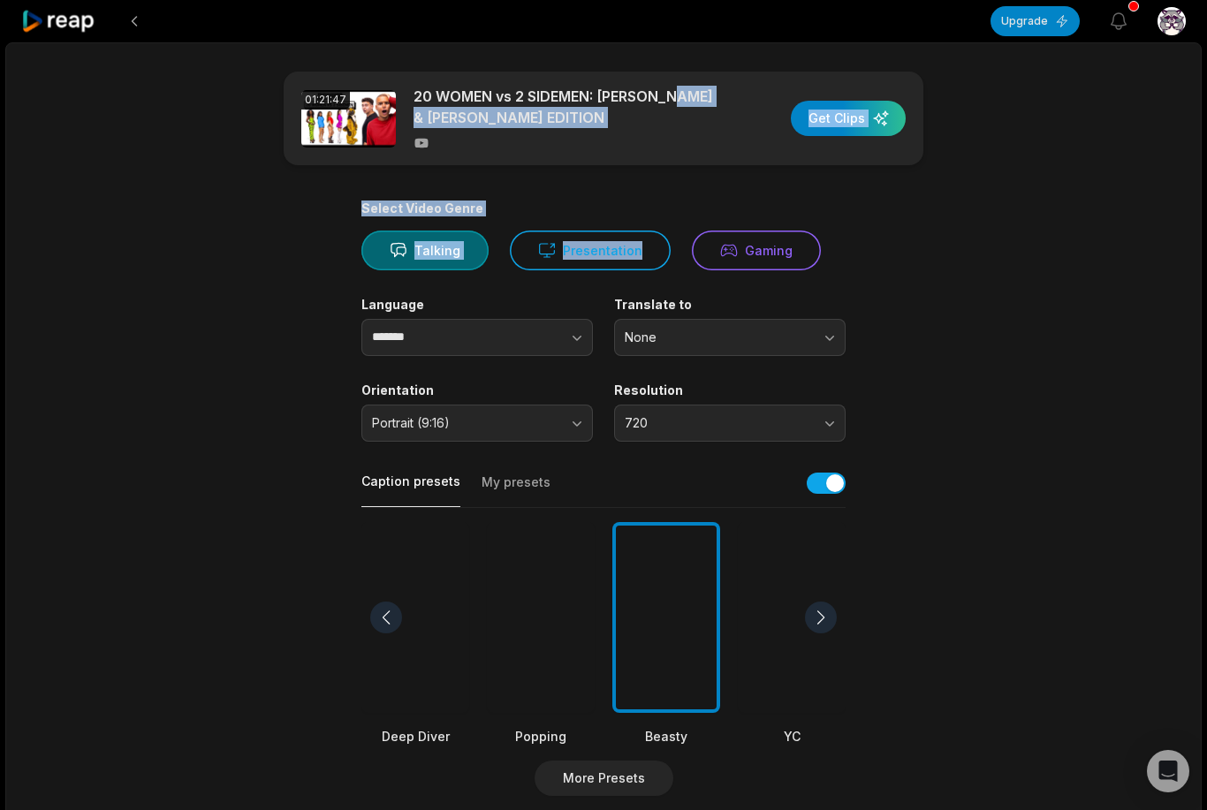
click at [51, 25] on icon at bounding box center [58, 22] width 75 height 24
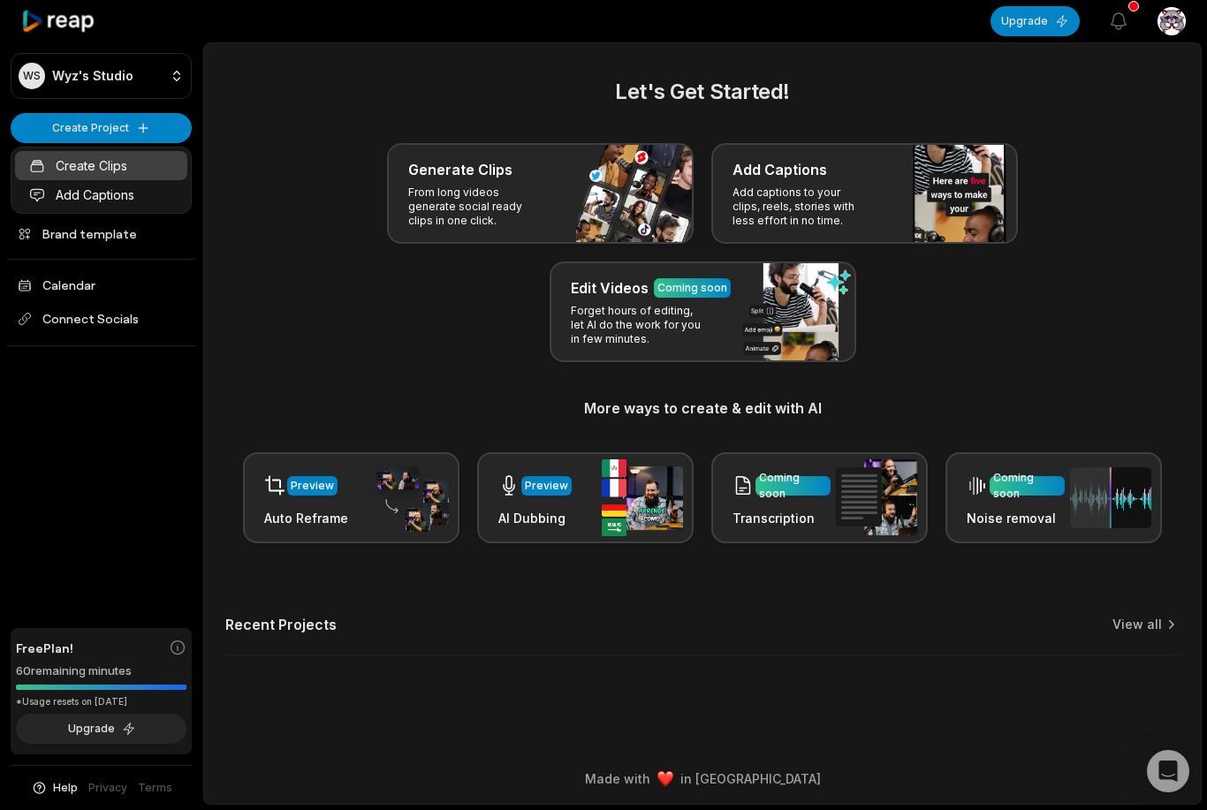
click at [64, 165] on link "Create Clips" at bounding box center [101, 165] width 172 height 29
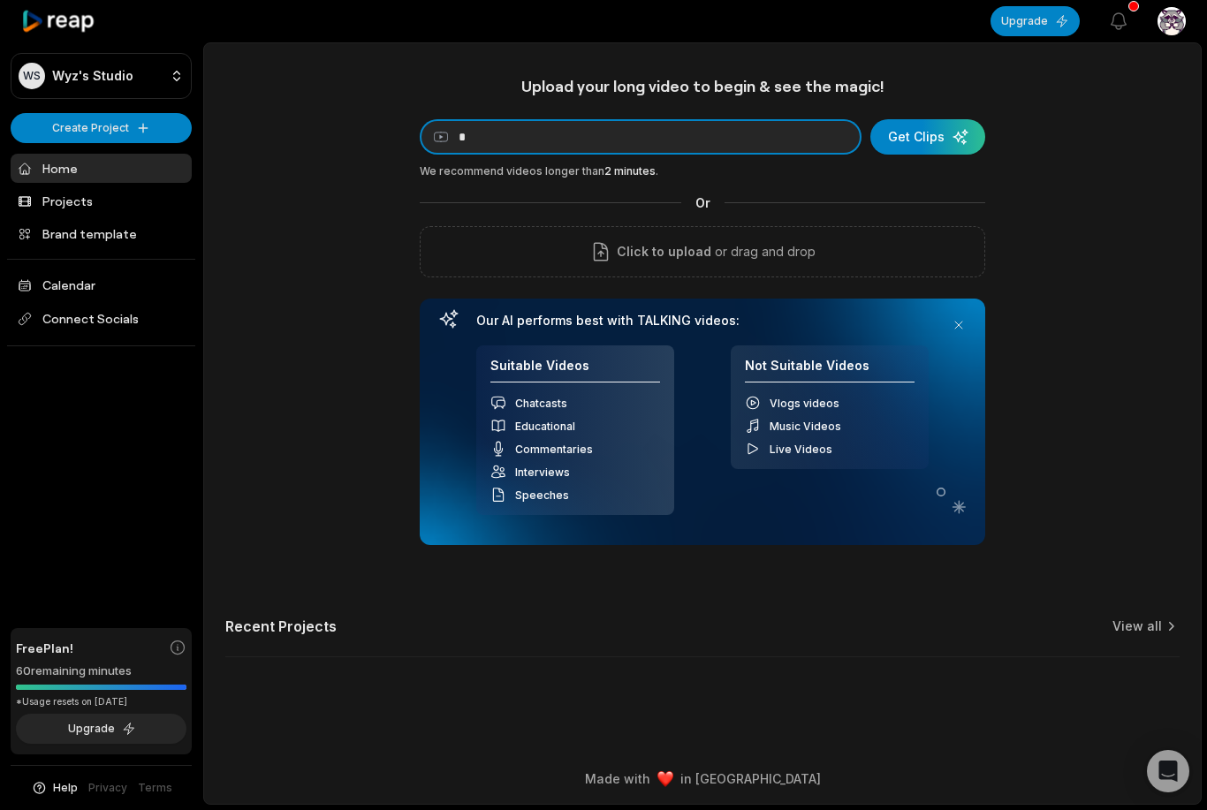
type input "*"
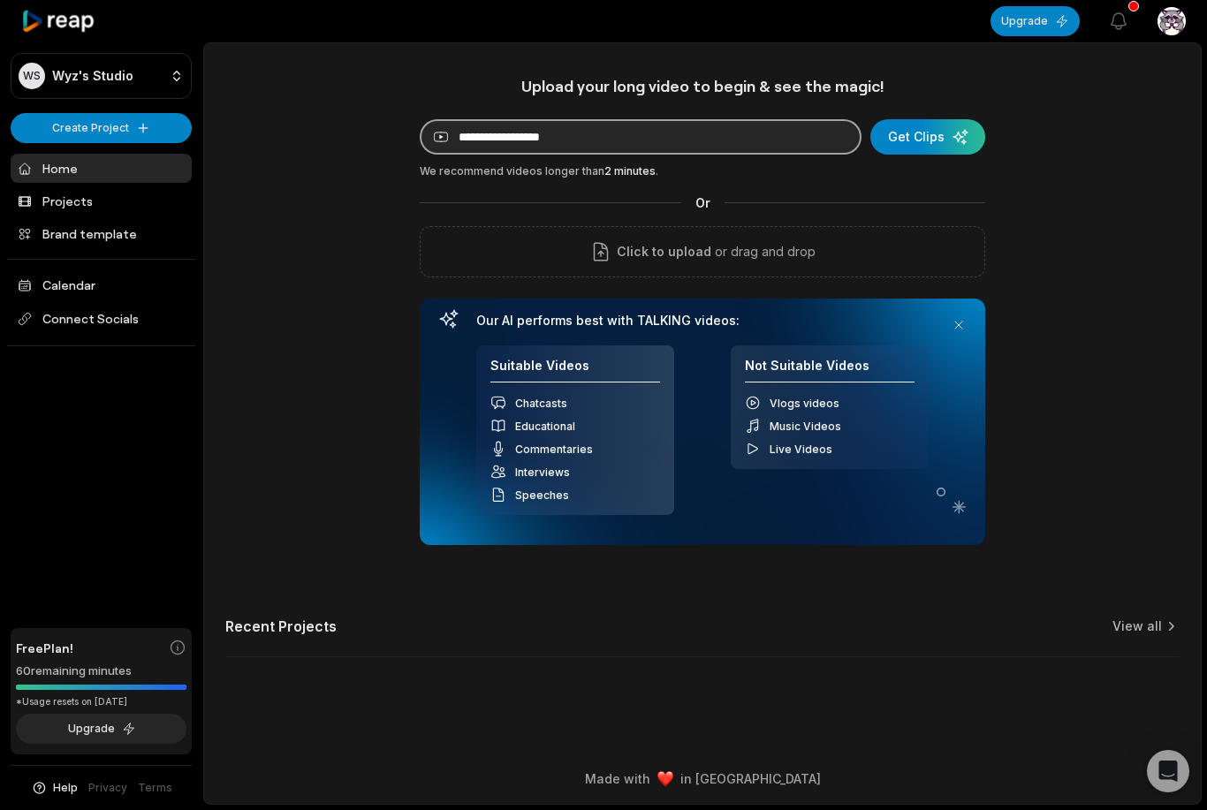
click at [537, 121] on input at bounding box center [641, 136] width 442 height 35
paste input "**********"
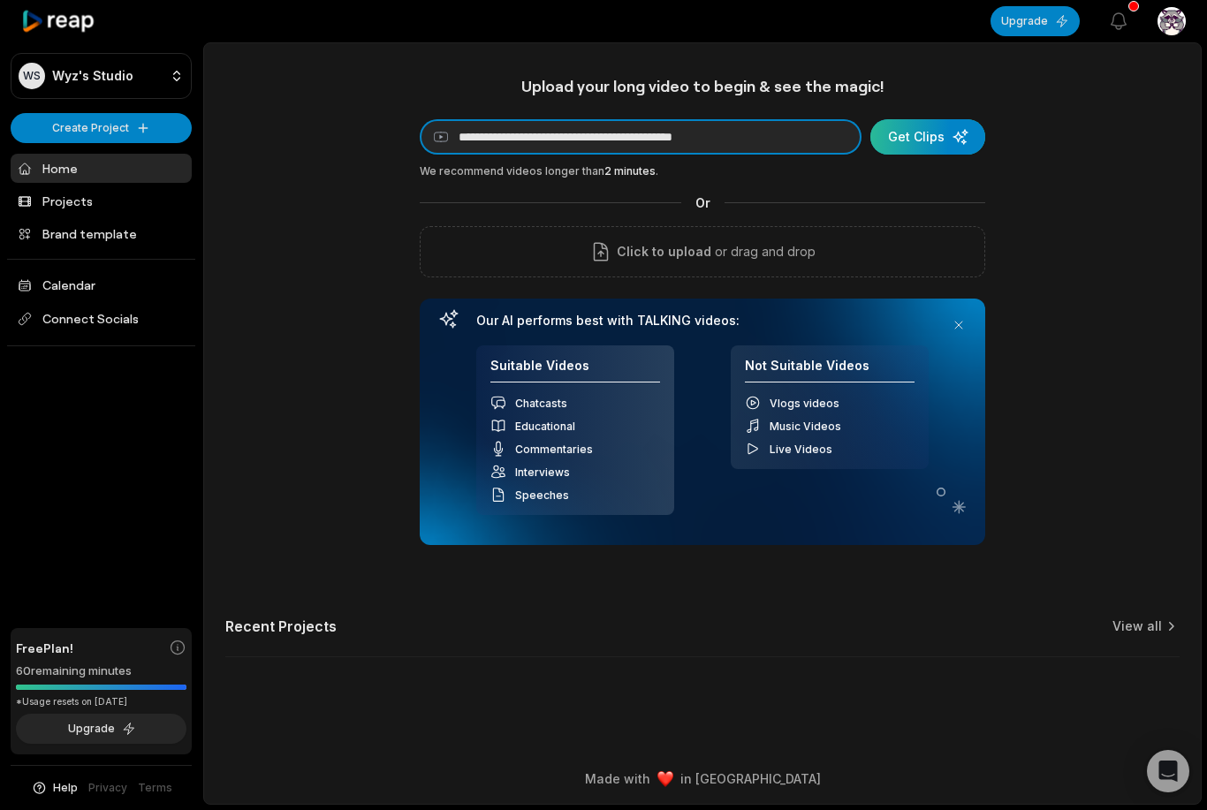
type input "**********"
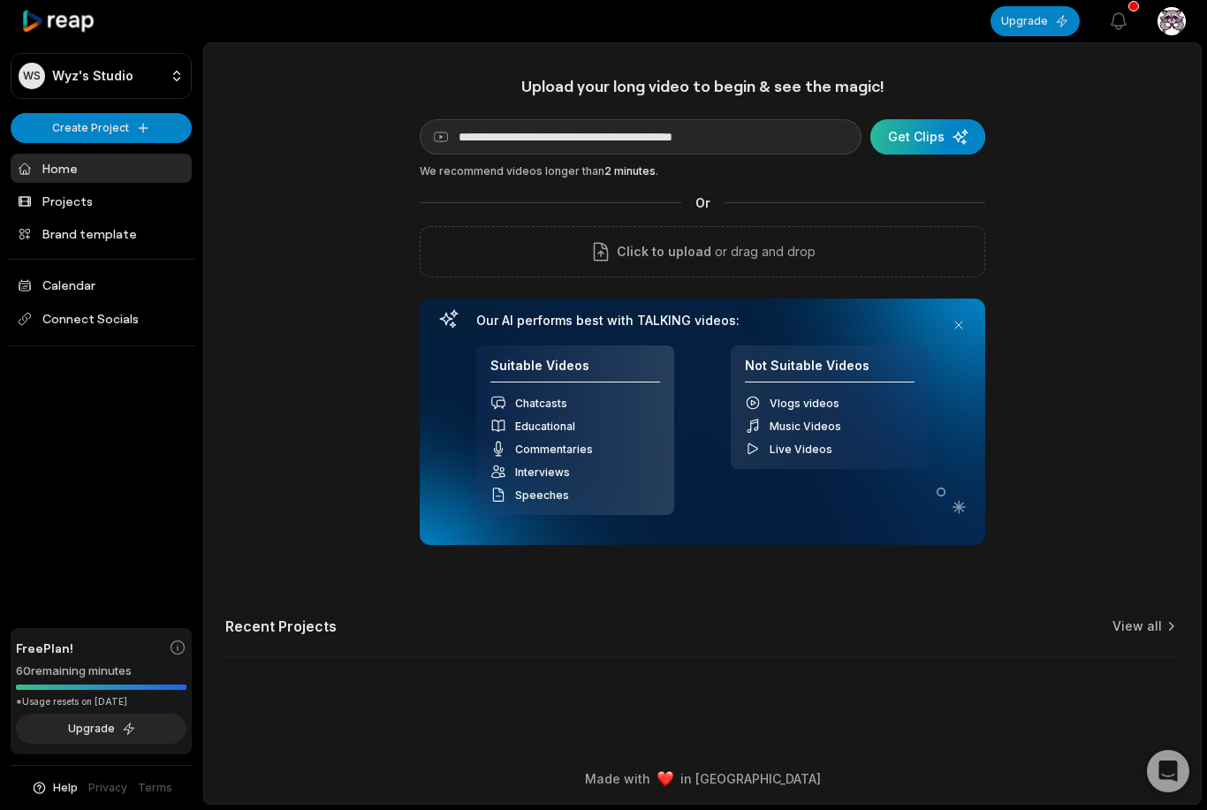
click at [928, 149] on div "submit" at bounding box center [927, 136] width 115 height 35
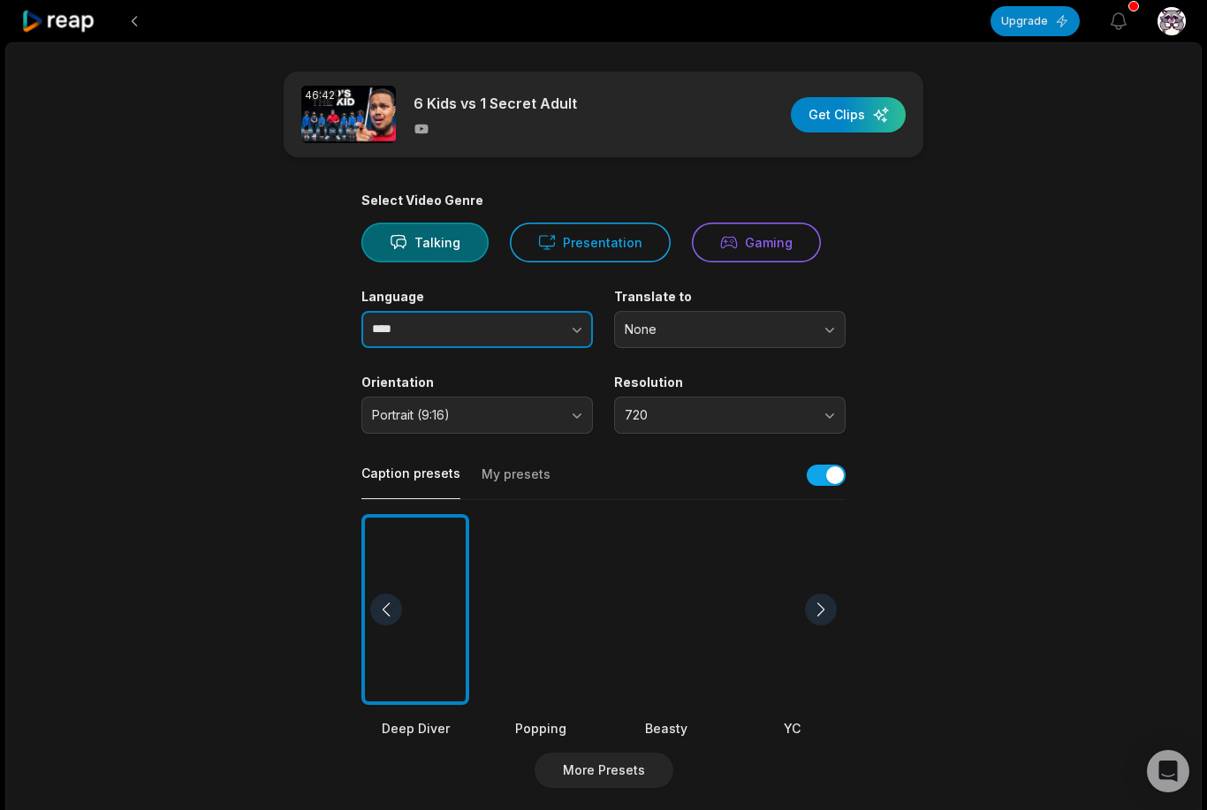
click at [566, 338] on button "button" at bounding box center [542, 329] width 101 height 37
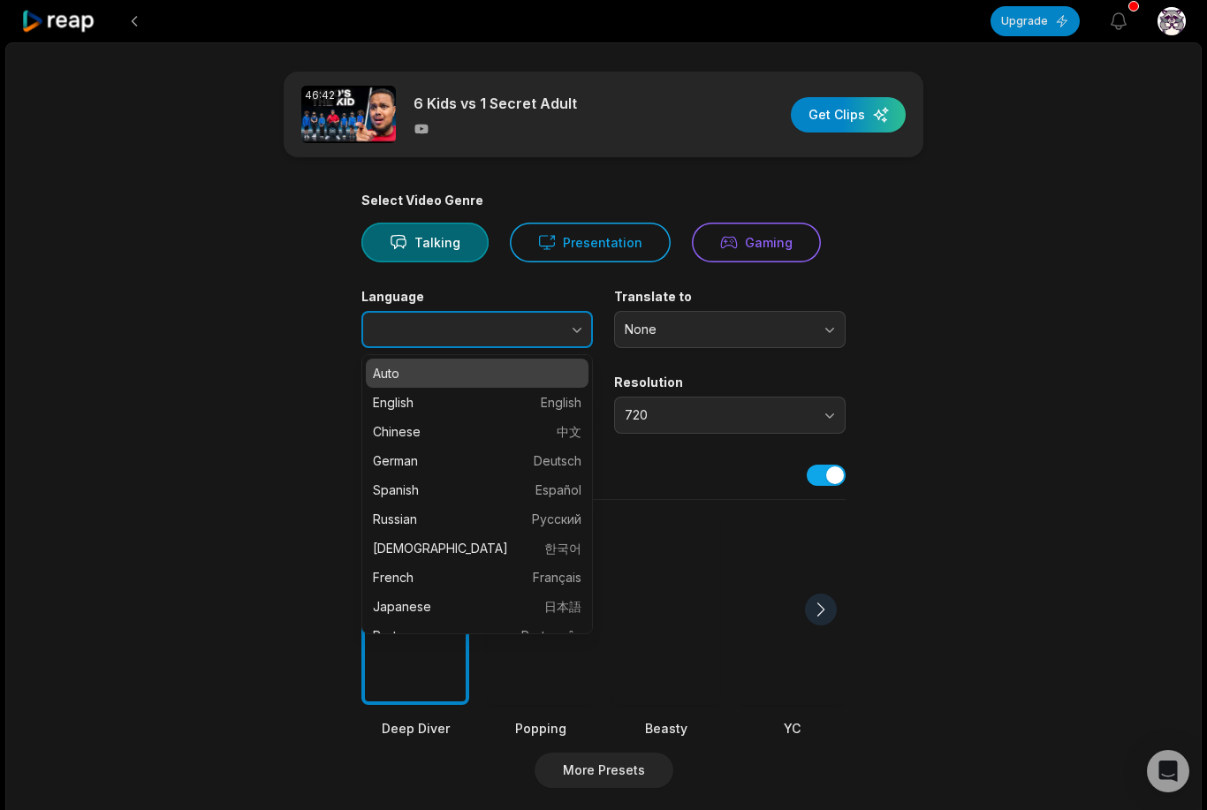
type input "*******"
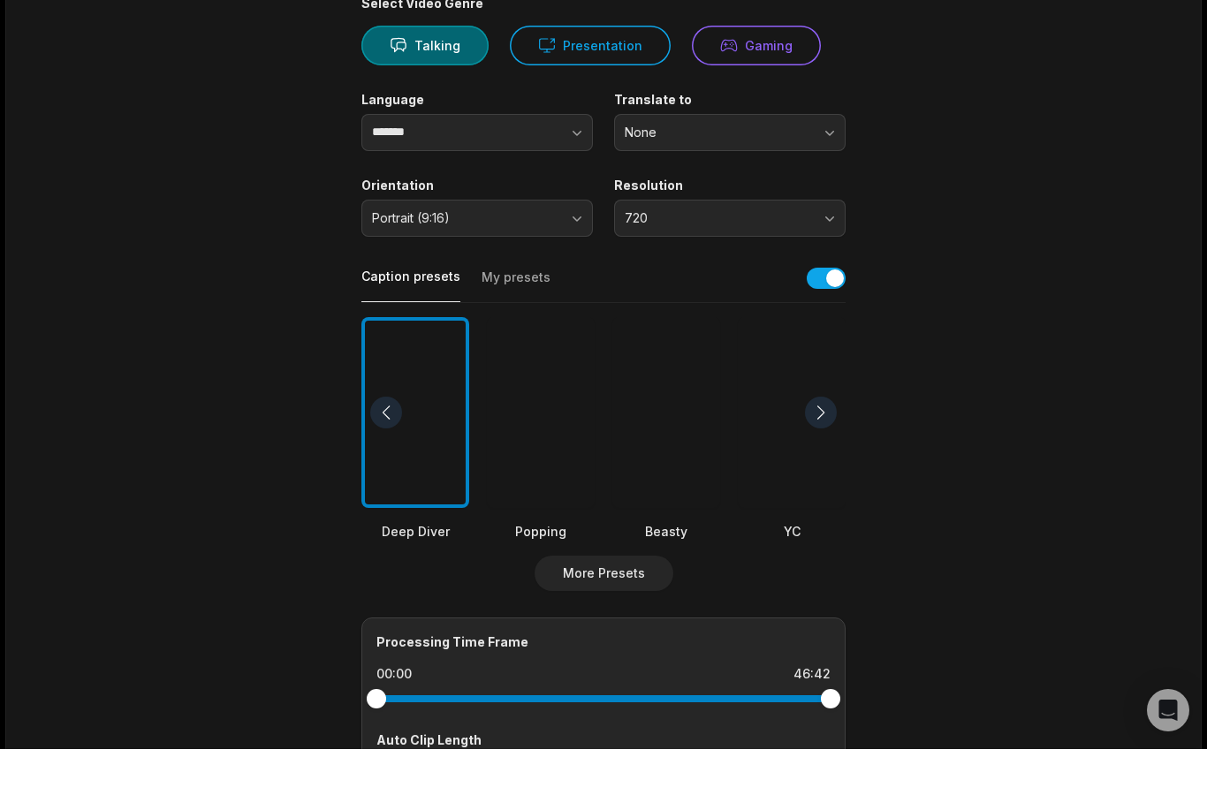
click at [707, 421] on div at bounding box center [666, 474] width 108 height 192
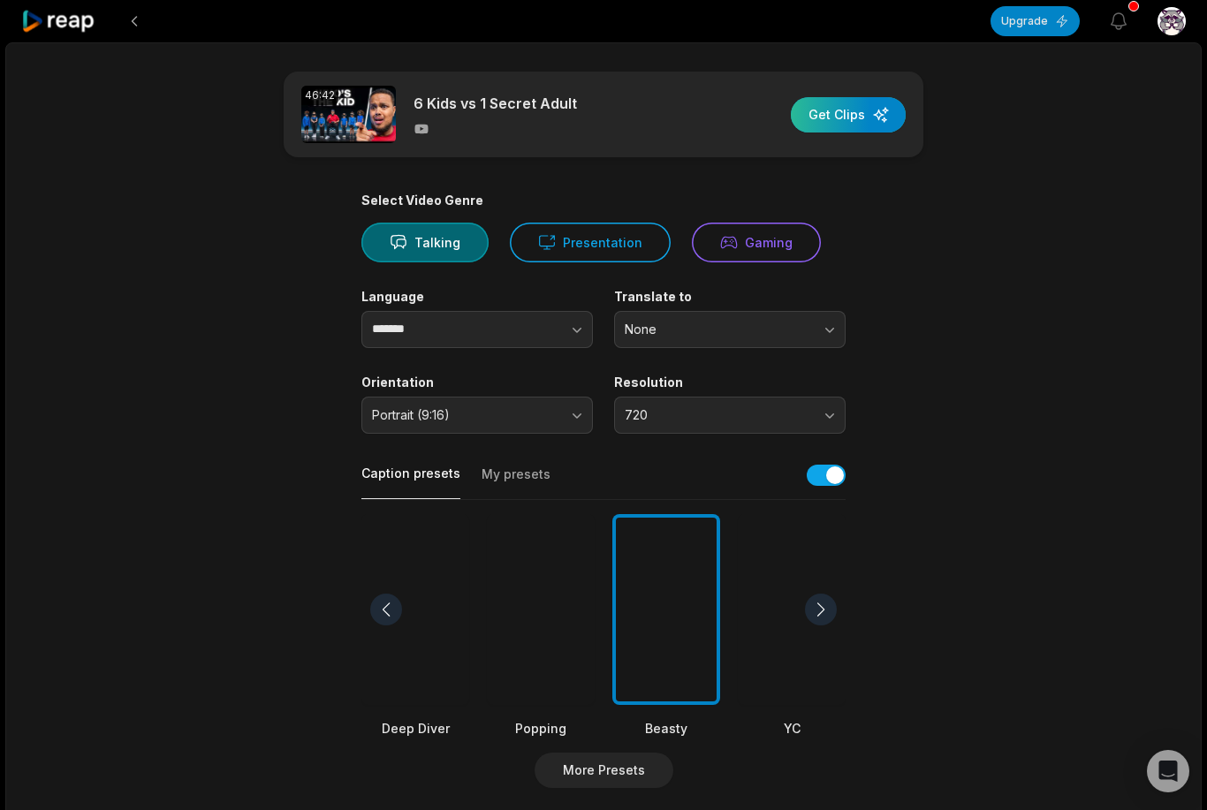
click at [867, 119] on div "button" at bounding box center [848, 114] width 115 height 35
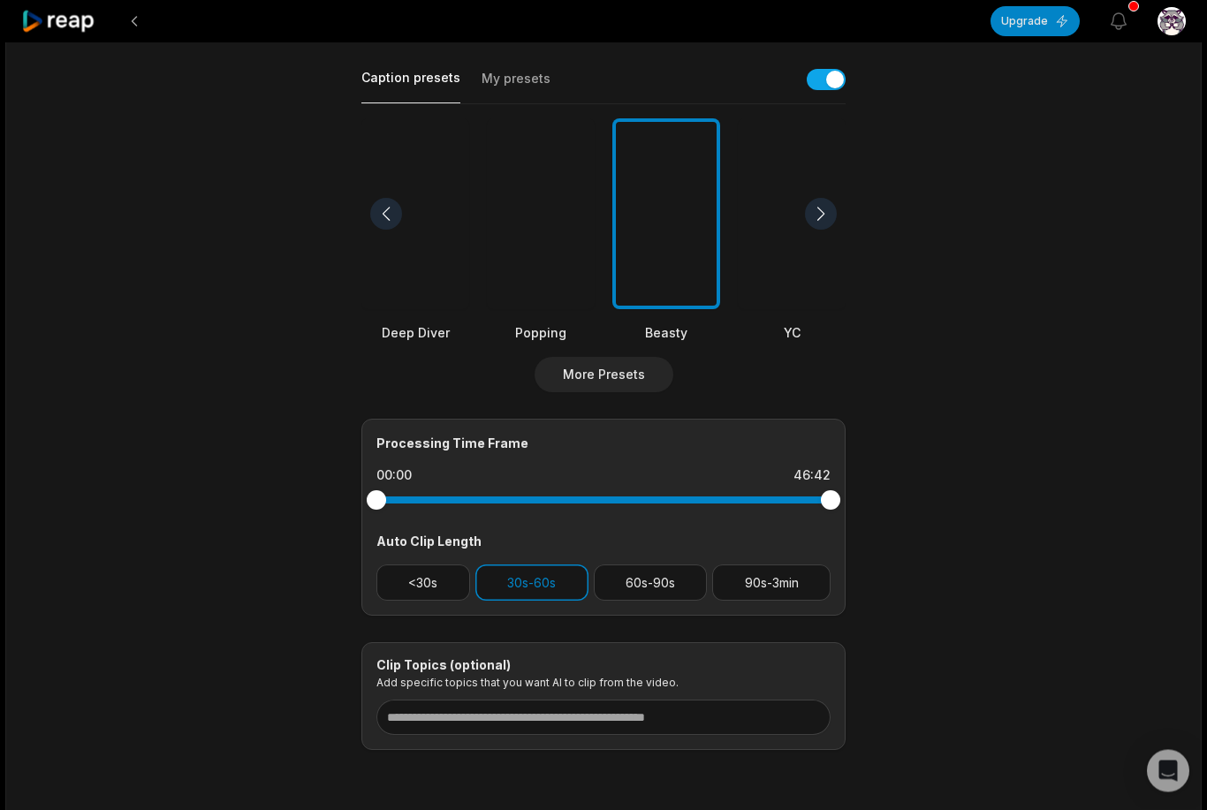
scroll to position [396, 0]
click at [452, 581] on button "<30s" at bounding box center [423, 583] width 94 height 36
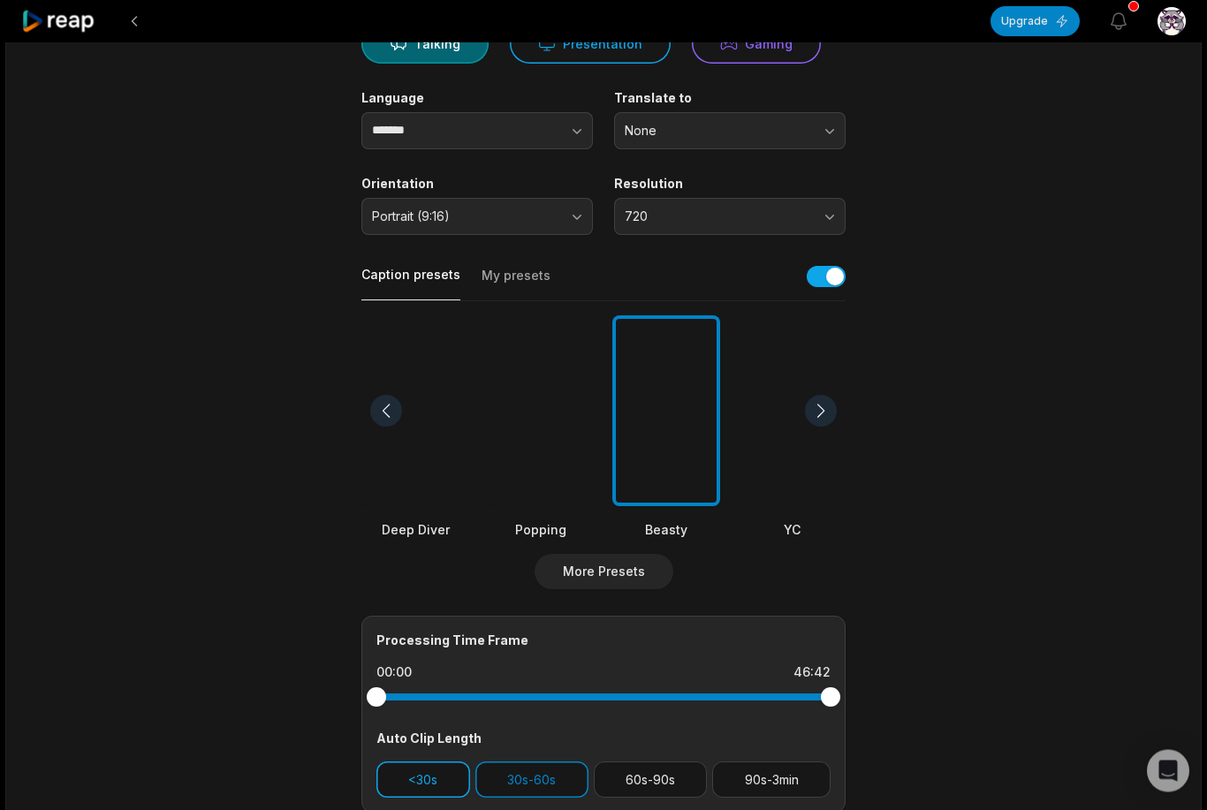
scroll to position [0, 0]
